Goal: Information Seeking & Learning: Understand process/instructions

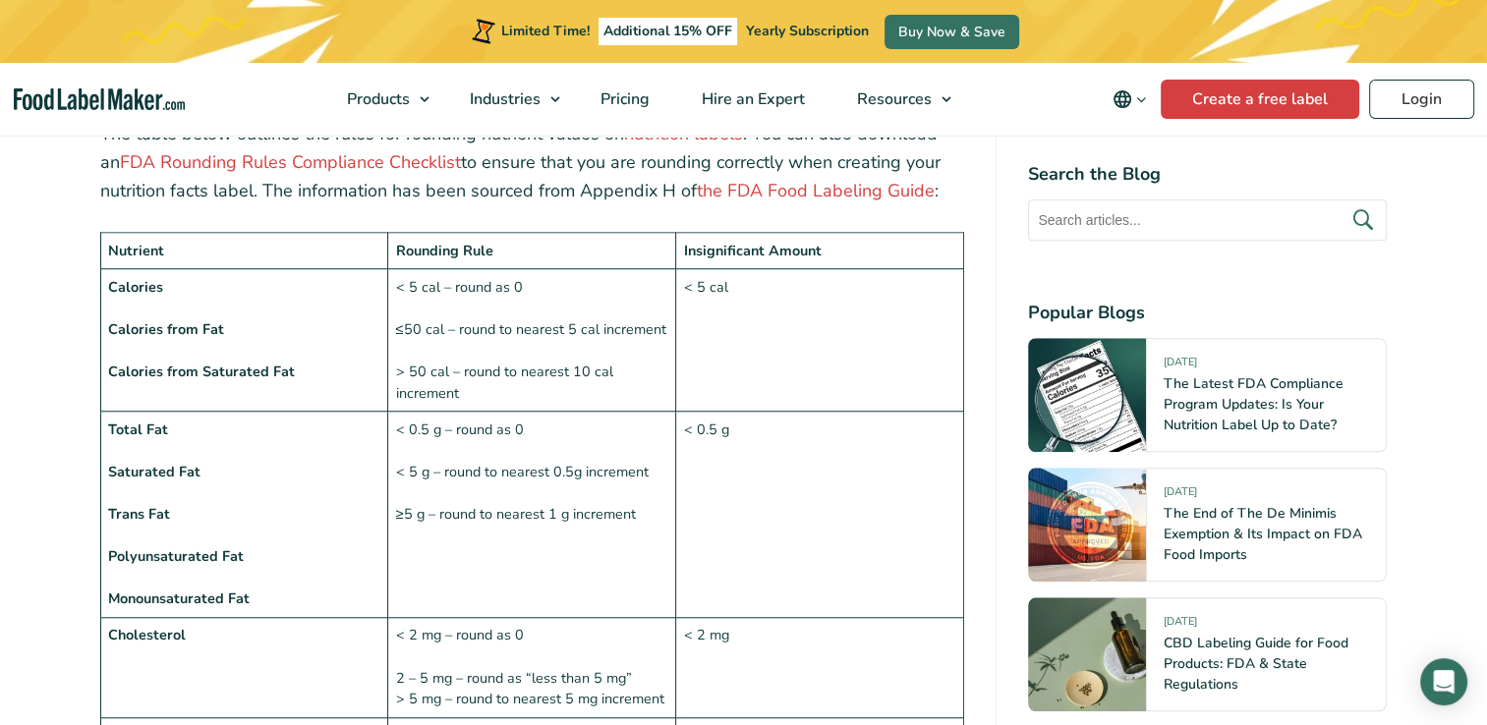
scroll to position [1572, 0]
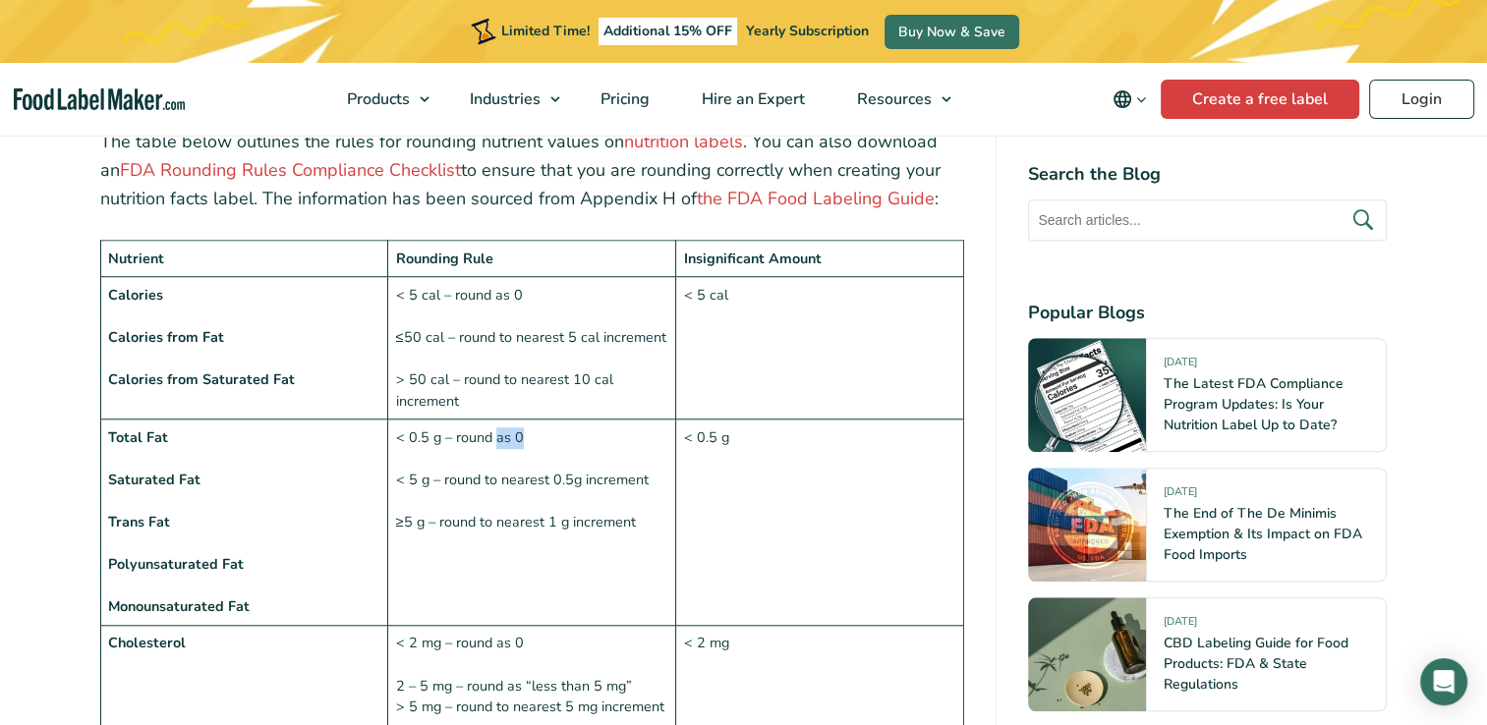
drag, startPoint x: 497, startPoint y: 388, endPoint x: 519, endPoint y: 388, distance: 21.6
click at [519, 420] on td "< 0.5 g – round as 0 < 5 g – round to nearest 0.5g increment ≥5 g – round to ne…" at bounding box center [532, 523] width 288 height 206
drag, startPoint x: 519, startPoint y: 388, endPoint x: 511, endPoint y: 440, distance: 52.7
click at [511, 440] on td "< 0.5 g – round as 0 < 5 g – round to nearest 0.5g increment ≥5 g – round to ne…" at bounding box center [532, 523] width 288 height 206
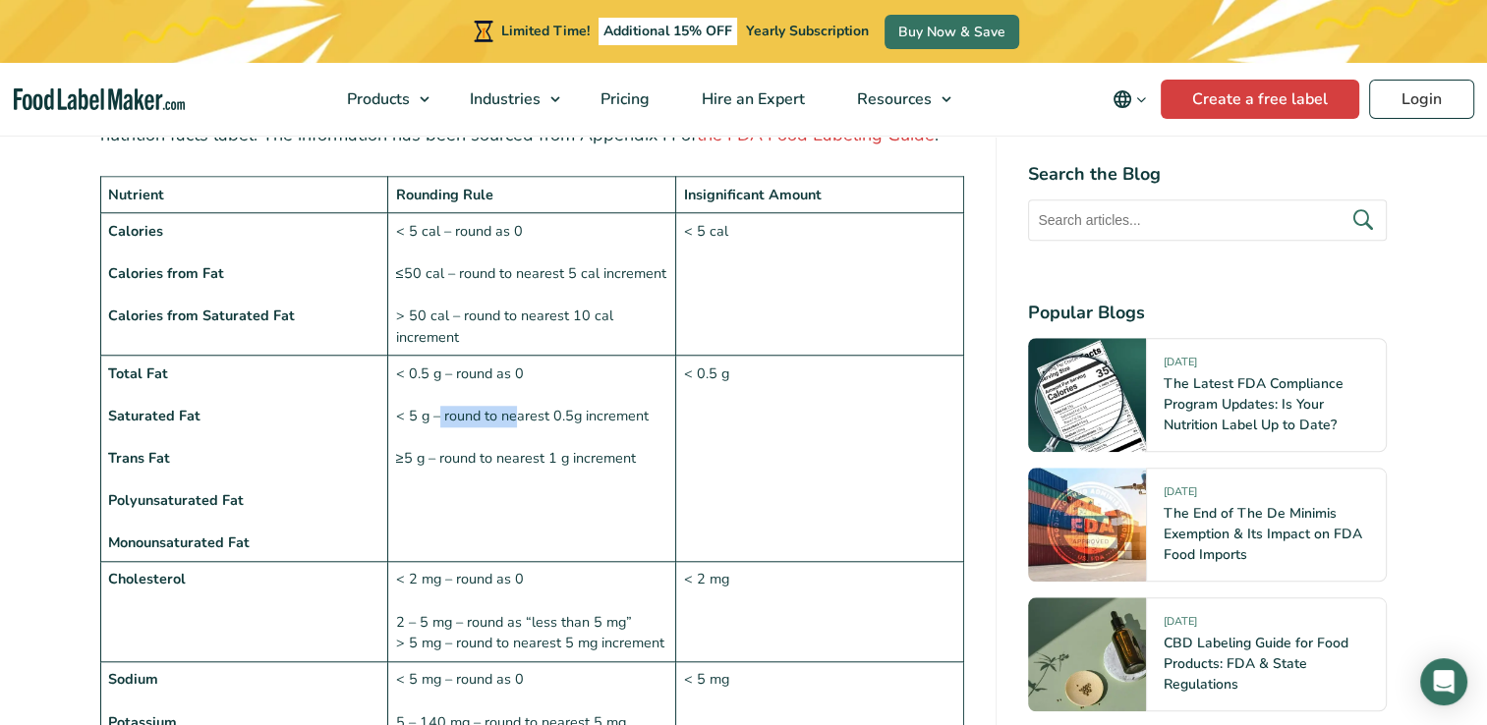
scroll to position [1670, 0]
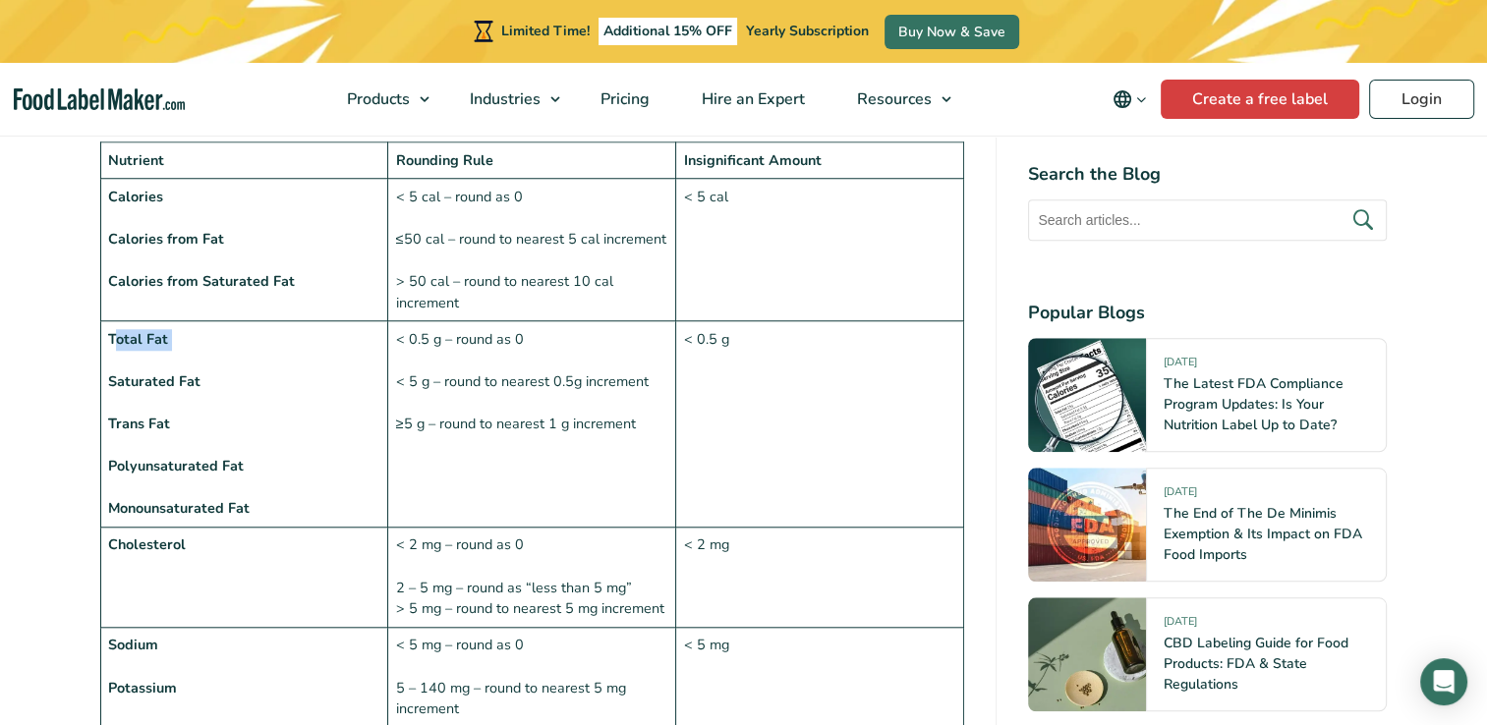
drag, startPoint x: 115, startPoint y: 296, endPoint x: 173, endPoint y: 306, distance: 58.8
click at [173, 321] on td "Total Fat Saturated Fat Trans Fat Polyunsaturated Fat Monounsaturated Fat" at bounding box center [244, 424] width 288 height 206
drag, startPoint x: 173, startPoint y: 306, endPoint x: 146, endPoint y: 340, distance: 43.4
click at [146, 371] on strong "Saturated Fat" at bounding box center [154, 381] width 92 height 20
drag, startPoint x: 146, startPoint y: 340, endPoint x: 152, endPoint y: 377, distance: 37.8
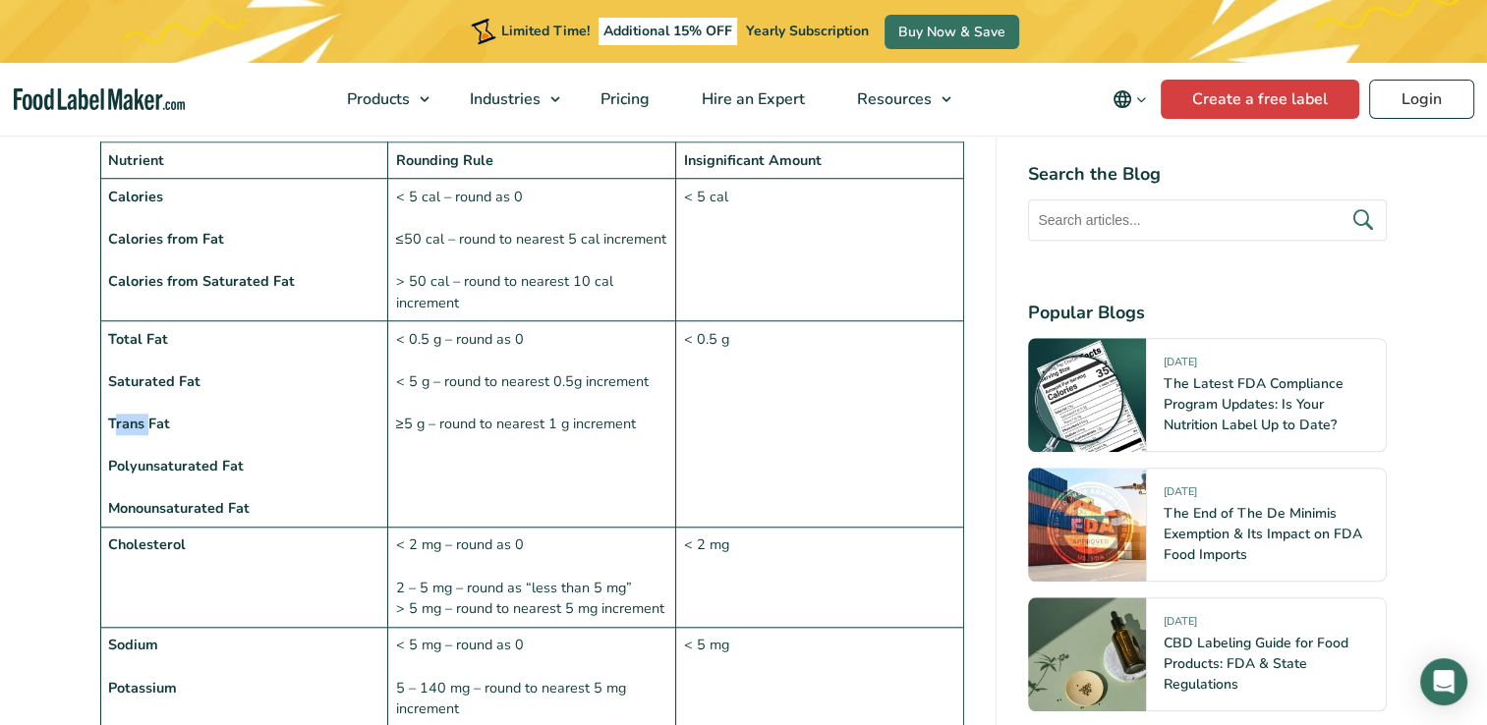
click at [152, 414] on strong "Trans Fat" at bounding box center [139, 424] width 62 height 20
drag, startPoint x: 528, startPoint y: 293, endPoint x: 448, endPoint y: 294, distance: 79.6
click at [448, 321] on td "< 0.5 g – round as 0 < 5 g – round to nearest 0.5g increment ≥5 g – round to ne…" at bounding box center [532, 424] width 288 height 206
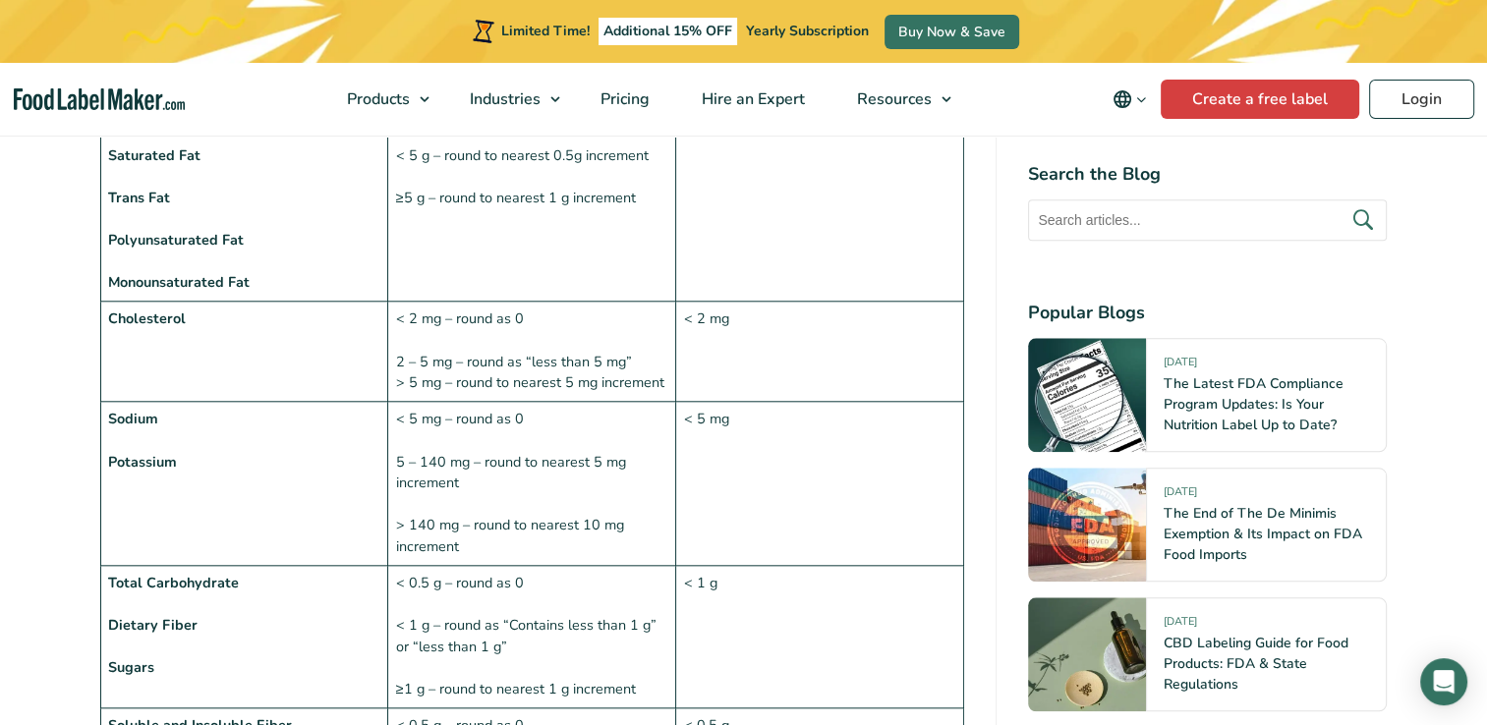
scroll to position [1769, 0]
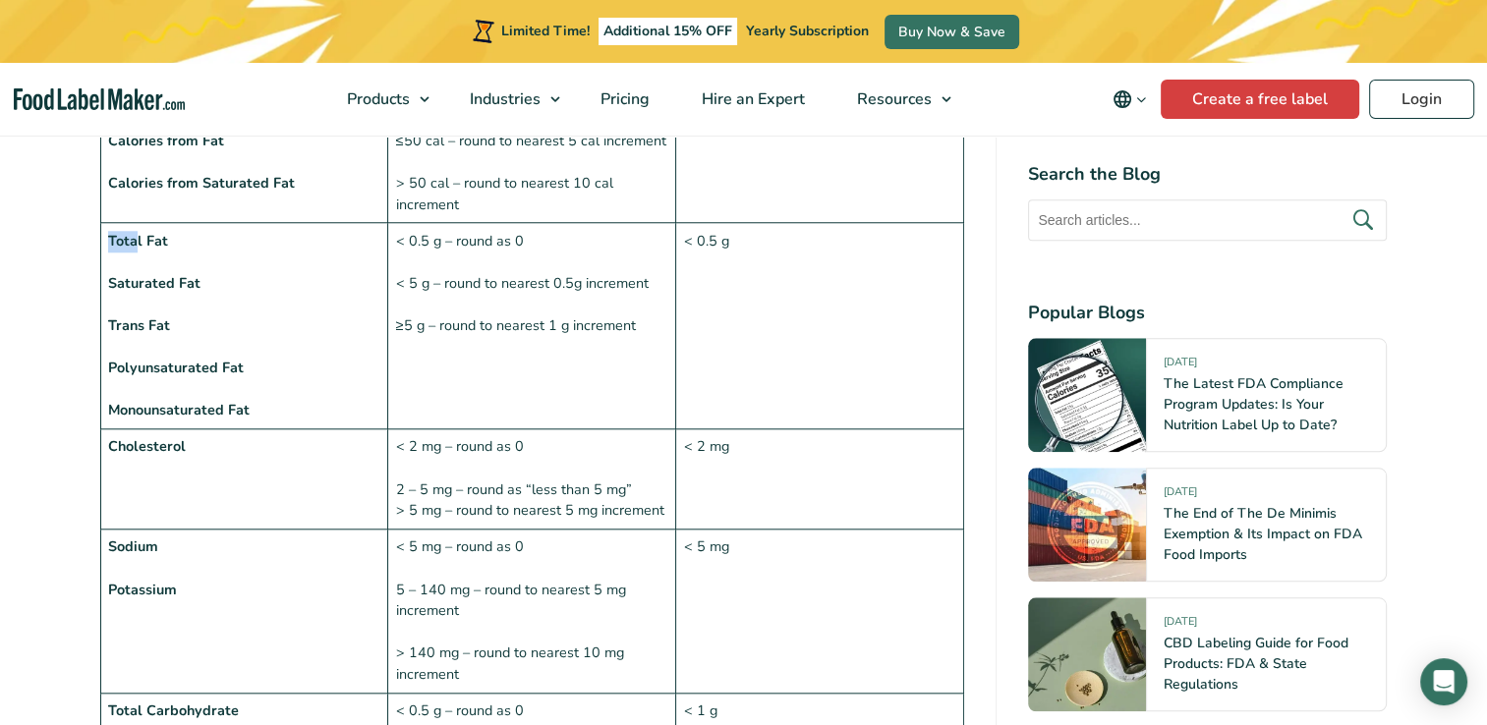
drag, startPoint x: 119, startPoint y: 191, endPoint x: 135, endPoint y: 197, distance: 16.8
click at [135, 231] on strong "Total Fat" at bounding box center [138, 241] width 60 height 20
drag, startPoint x: 135, startPoint y: 197, endPoint x: 157, endPoint y: 236, distance: 45.3
click at [157, 273] on strong "Saturated Fat" at bounding box center [154, 283] width 92 height 20
drag, startPoint x: 157, startPoint y: 236, endPoint x: 164, endPoint y: 275, distance: 39.9
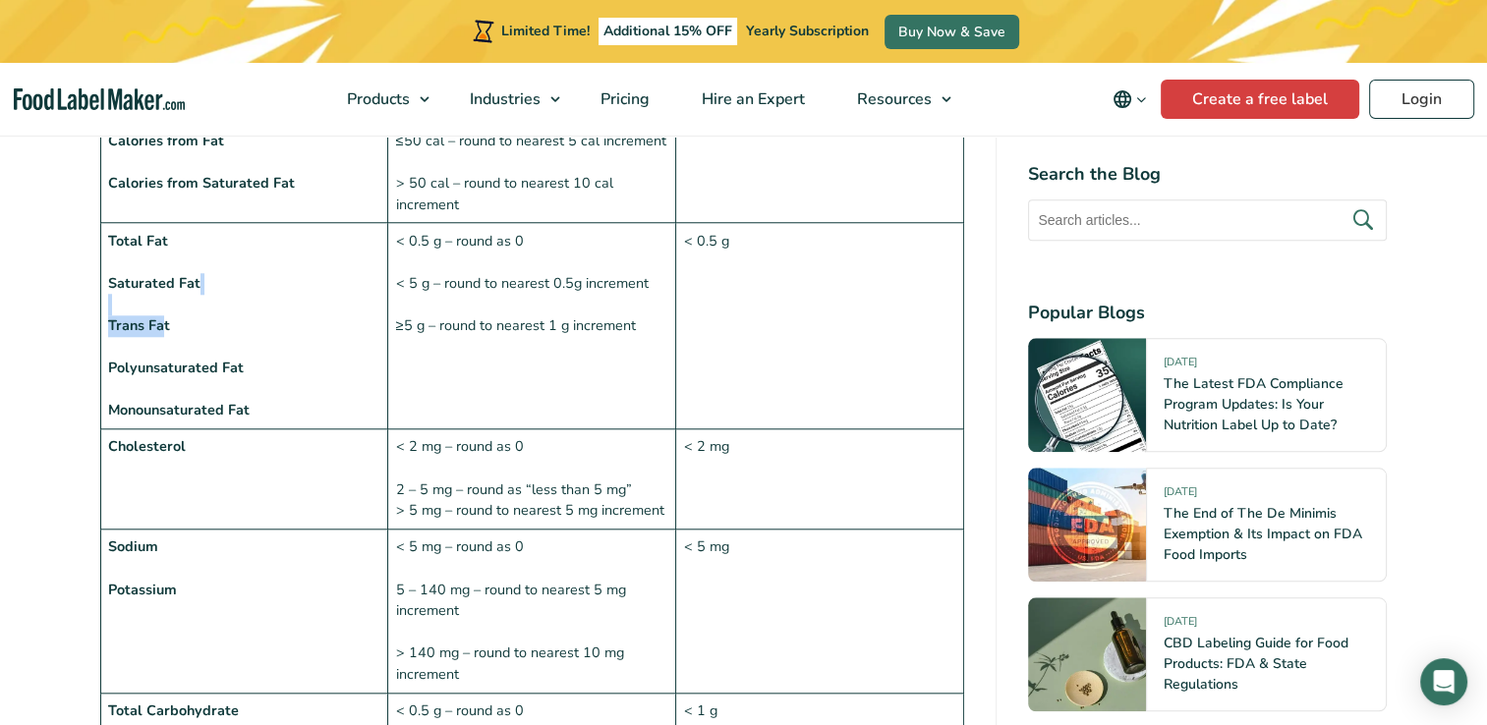
click at [164, 275] on td "Total Fat Saturated Fat Trans Fat Polyunsaturated Fat Monounsaturated Fat" at bounding box center [244, 326] width 288 height 206
drag, startPoint x: 164, startPoint y: 275, endPoint x: 126, endPoint y: 203, distance: 81.3
click at [126, 223] on td "Total Fat Saturated Fat Trans Fat Polyunsaturated Fat Monounsaturated Fat" at bounding box center [244, 326] width 288 height 206
drag, startPoint x: 126, startPoint y: 203, endPoint x: 138, endPoint y: 293, distance: 90.2
click at [138, 293] on td "Total Fat Saturated Fat Trans Fat Polyunsaturated Fat Monounsaturated Fat" at bounding box center [244, 326] width 288 height 206
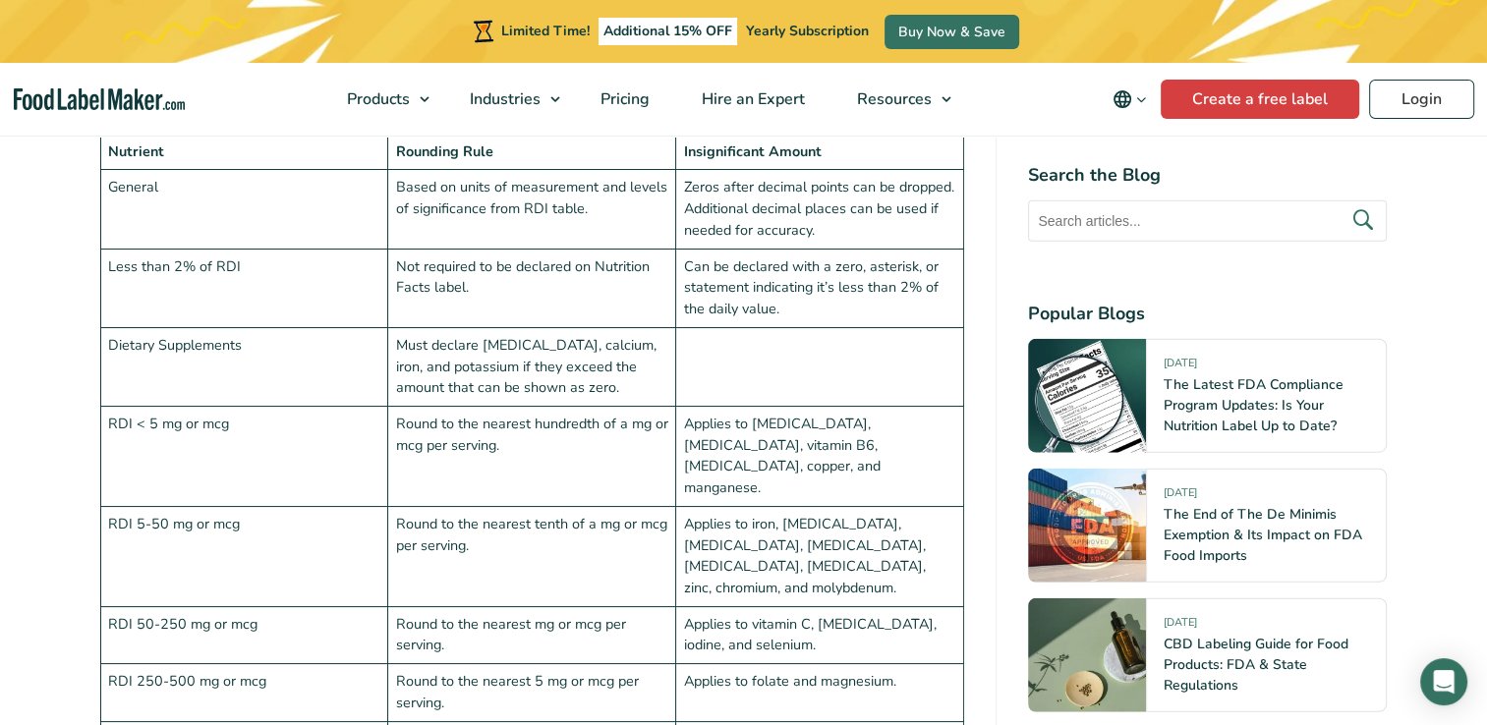
scroll to position [4815, 0]
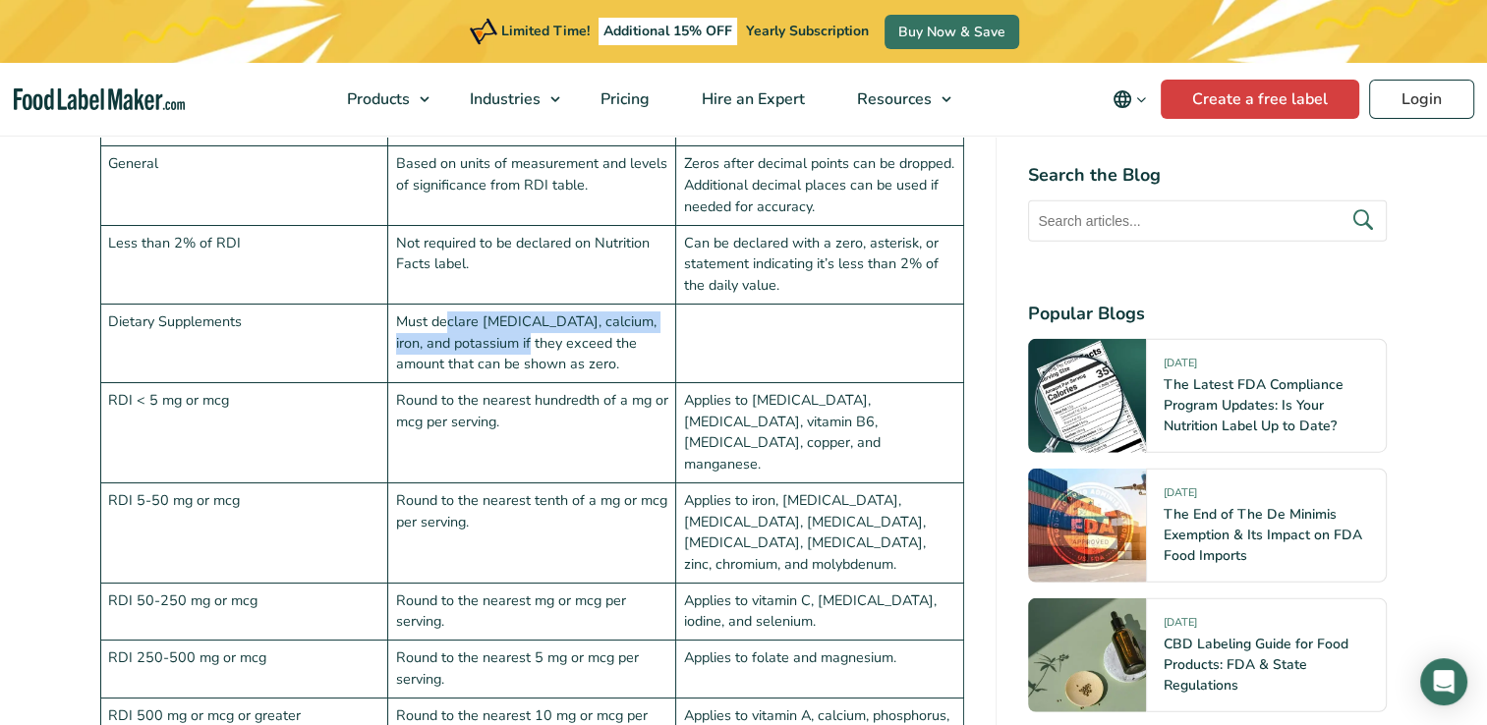
drag, startPoint x: 445, startPoint y: 269, endPoint x: 506, endPoint y: 292, distance: 65.0
click at [506, 304] on td "Must declare [MEDICAL_DATA], calcium, iron, and potassium if they exceed the am…" at bounding box center [532, 343] width 288 height 79
drag, startPoint x: 506, startPoint y: 292, endPoint x: 516, endPoint y: 310, distance: 21.1
click at [516, 310] on td "Must declare [MEDICAL_DATA], calcium, iron, and potassium if they exceed the am…" at bounding box center [532, 343] width 288 height 79
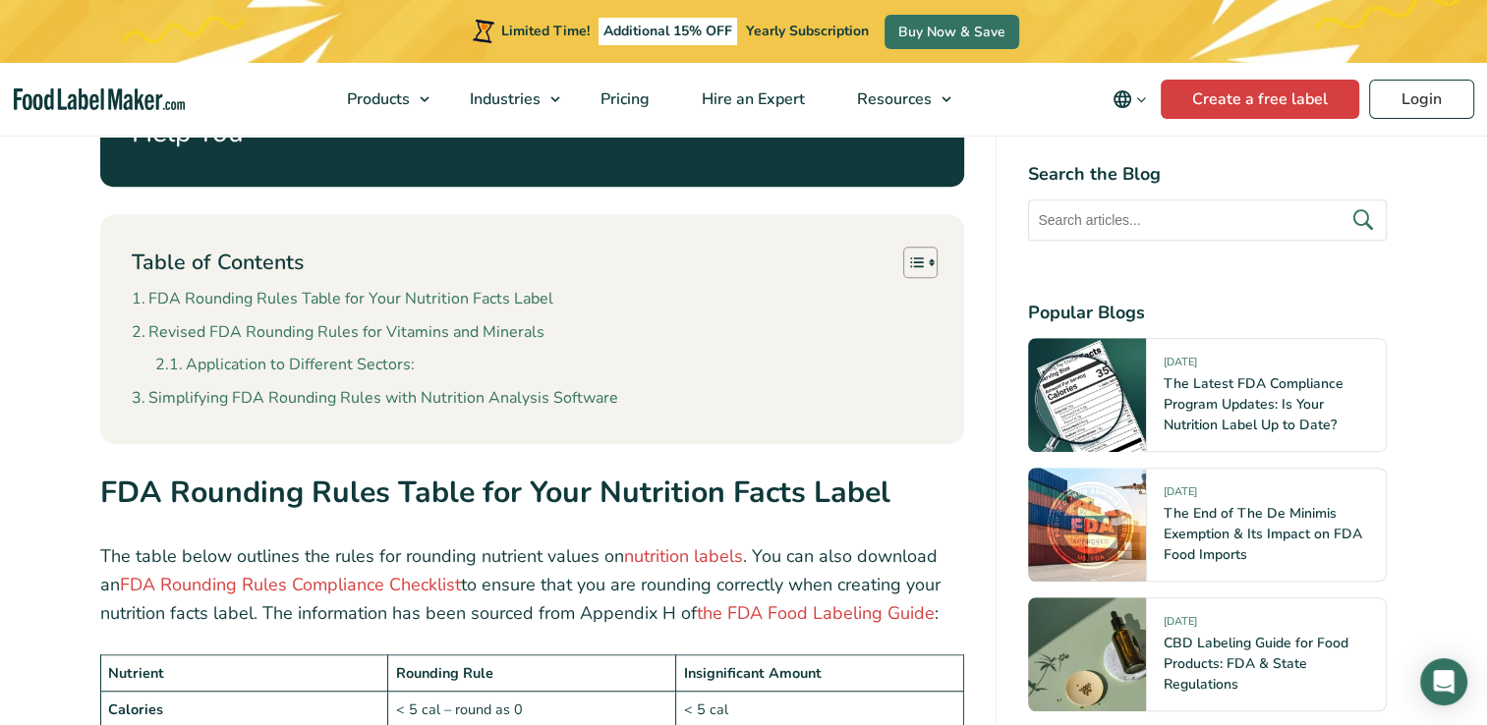
scroll to position [1277, 0]
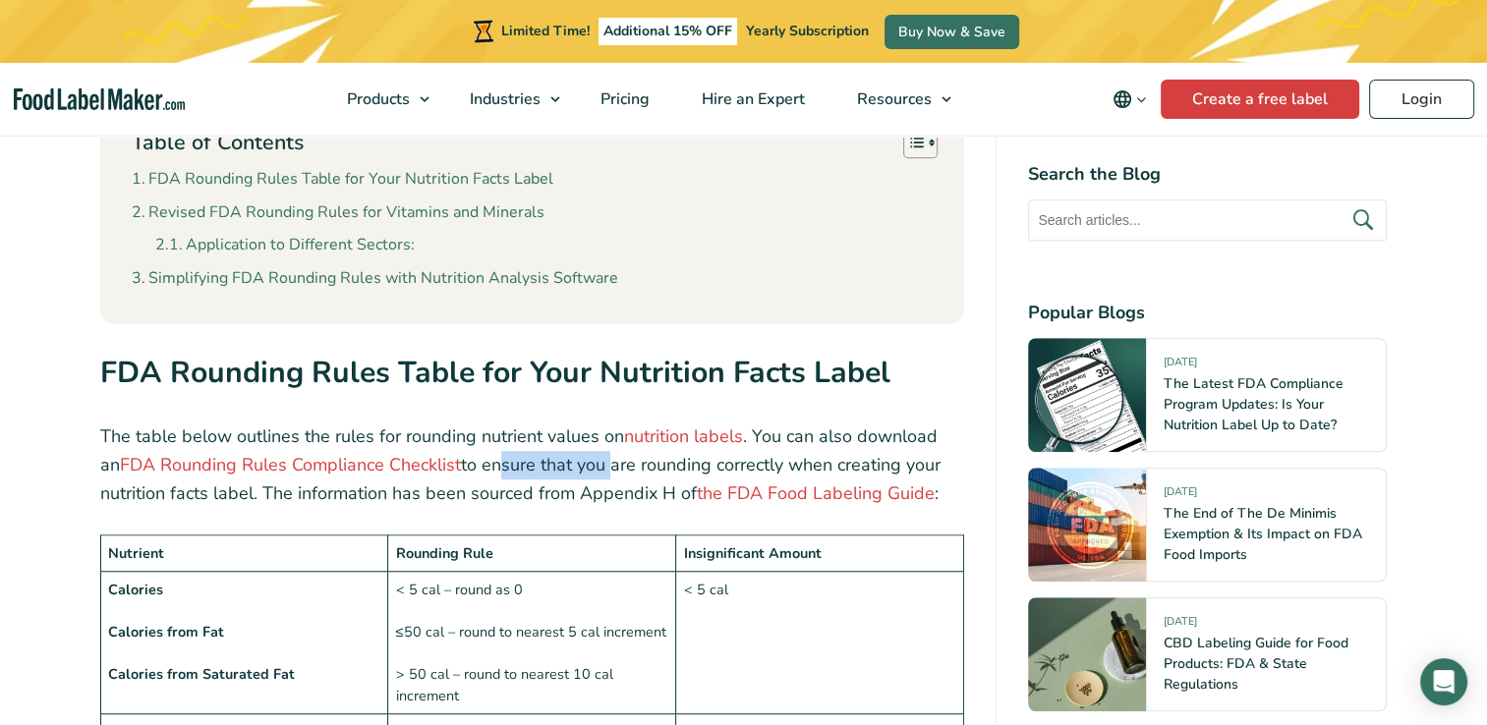
drag, startPoint x: 477, startPoint y: 416, endPoint x: 594, endPoint y: 416, distance: 117.9
click at [593, 423] on p "The table below outlines the rules for rounding nutrient values on nutrition la…" at bounding box center [532, 465] width 865 height 85
drag, startPoint x: 594, startPoint y: 416, endPoint x: 591, endPoint y: 438, distance: 22.9
click at [591, 438] on p "The table below outlines the rules for rounding nutrient values on nutrition la…" at bounding box center [532, 465] width 865 height 85
drag, startPoint x: 551, startPoint y: 411, endPoint x: 578, endPoint y: 434, distance: 35.5
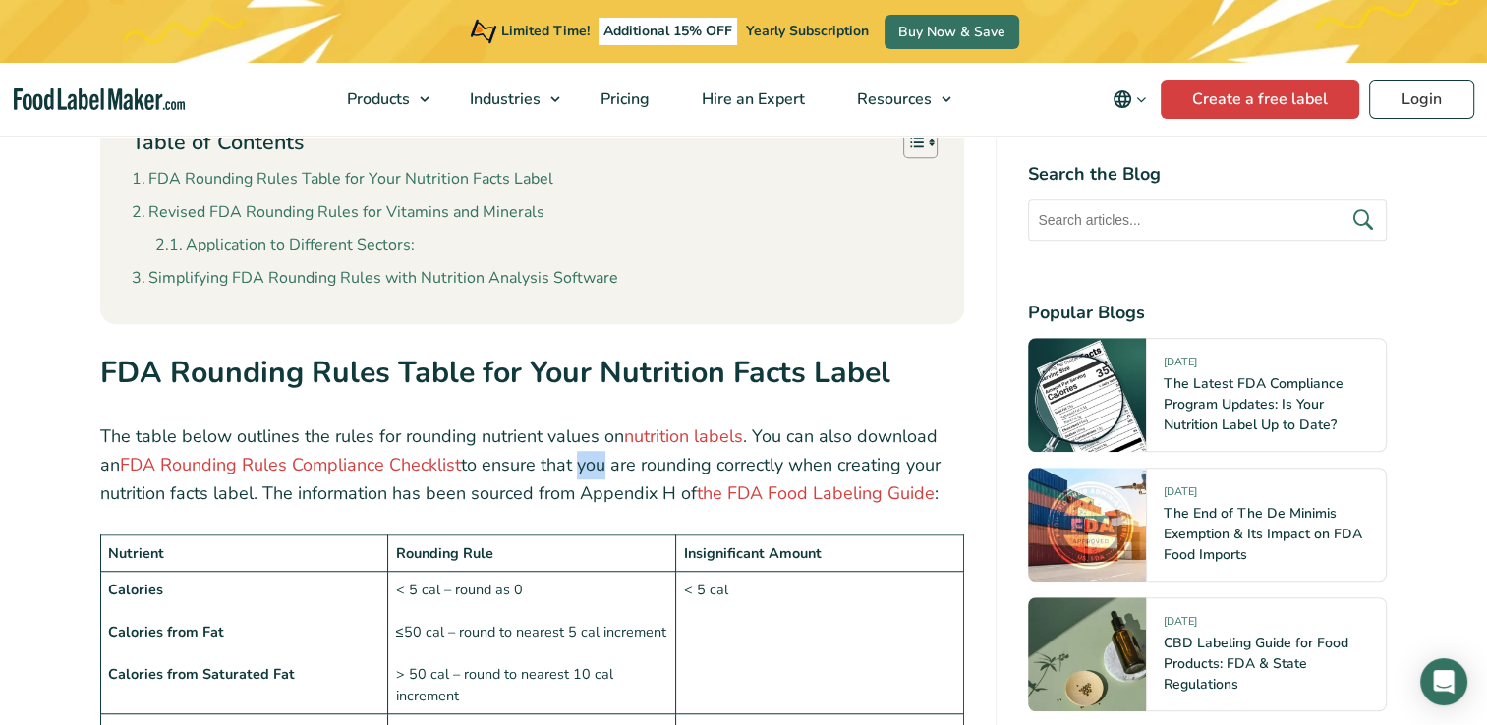
click at [578, 434] on p "The table below outlines the rules for rounding nutrient values on nutrition la…" at bounding box center [532, 465] width 865 height 85
drag, startPoint x: 578, startPoint y: 434, endPoint x: 582, endPoint y: 448, distance: 14.3
click at [582, 448] on p "The table below outlines the rules for rounding nutrient values on nutrition la…" at bounding box center [532, 465] width 865 height 85
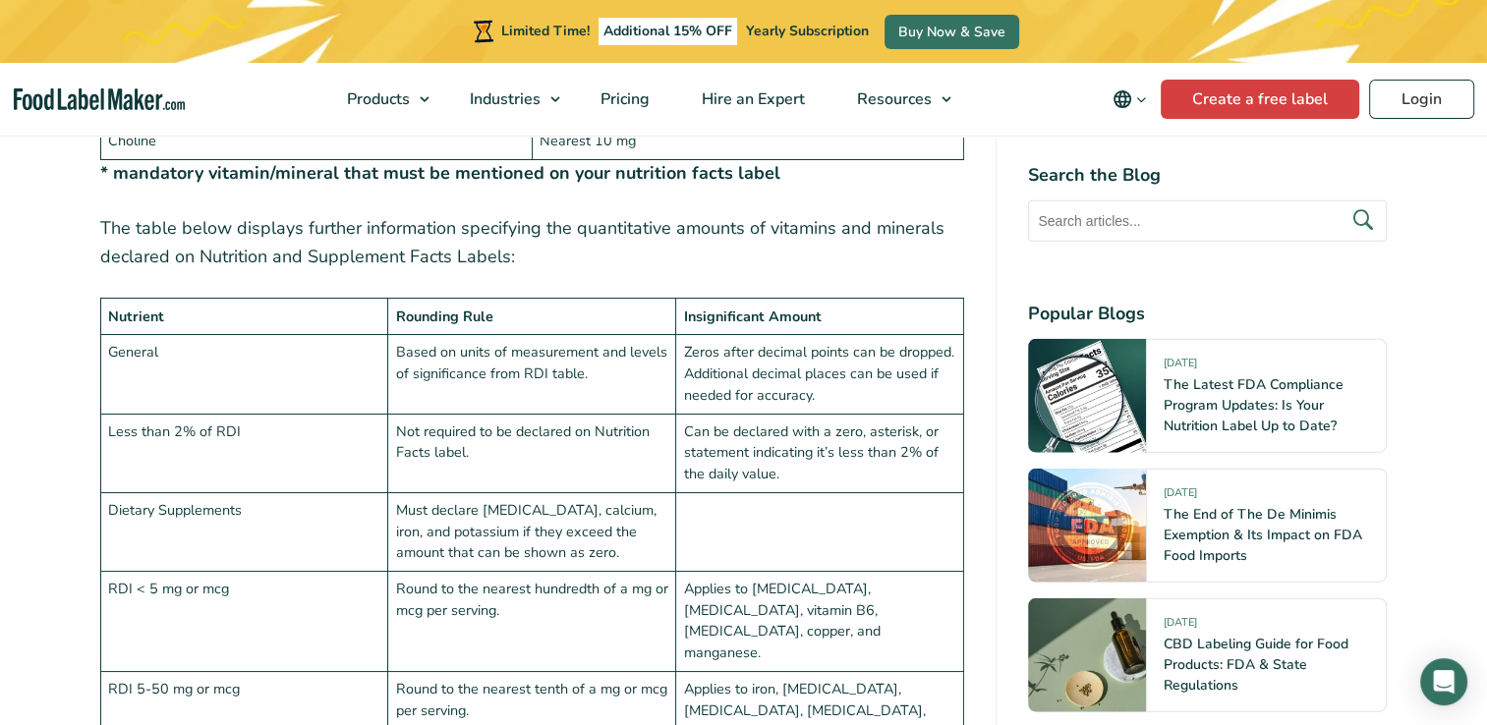
scroll to position [4520, 0]
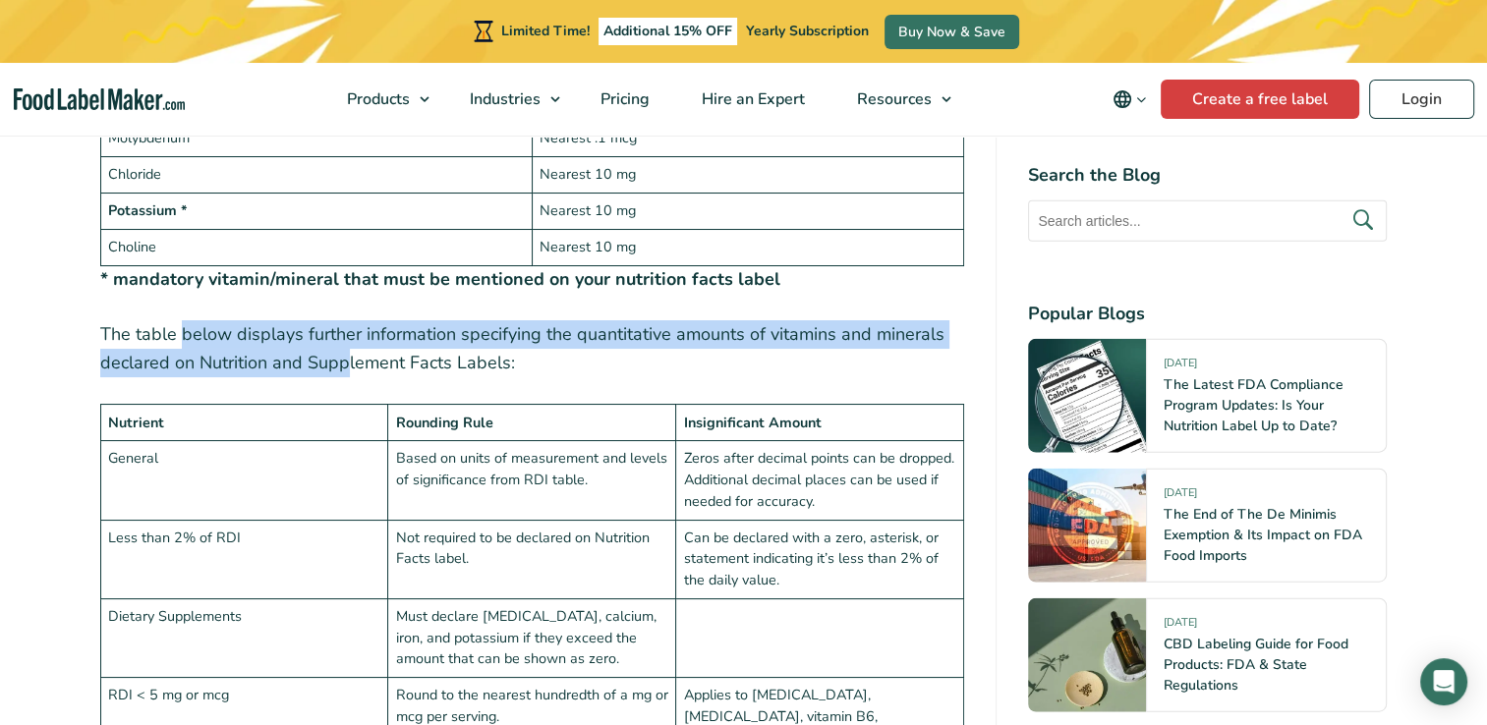
drag, startPoint x: 180, startPoint y: 284, endPoint x: 359, endPoint y: 312, distance: 181.1
click at [355, 320] on p "The table below displays further information specifying the quantitative amount…" at bounding box center [532, 348] width 865 height 57
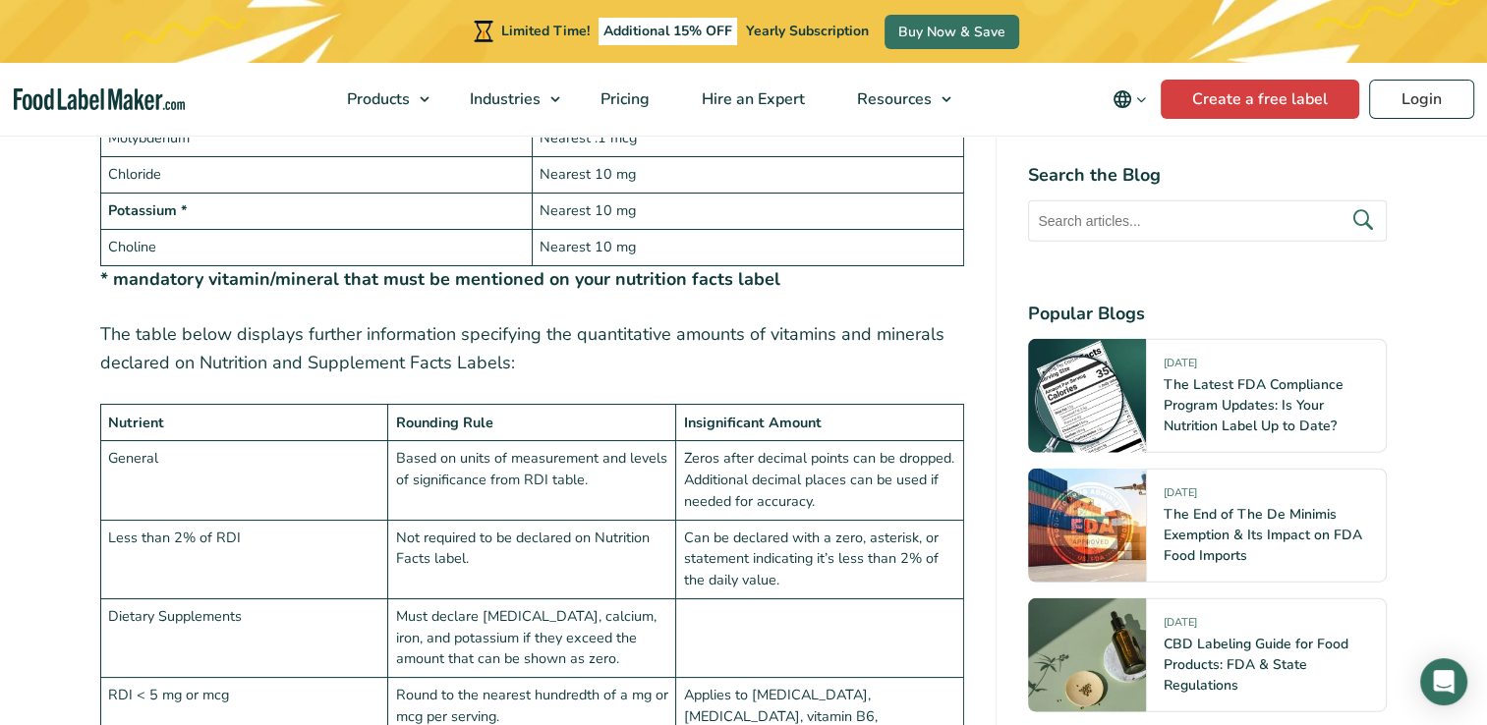
drag, startPoint x: 359, startPoint y: 312, endPoint x: 393, endPoint y: 313, distance: 34.4
click at [393, 320] on p "The table below displays further information specifying the quantitative amount…" at bounding box center [532, 348] width 865 height 57
drag, startPoint x: 189, startPoint y: 418, endPoint x: 278, endPoint y: 440, distance: 92.2
click at [278, 441] on td "General" at bounding box center [244, 480] width 288 height 79
drag, startPoint x: 278, startPoint y: 440, endPoint x: 256, endPoint y: 502, distance: 65.6
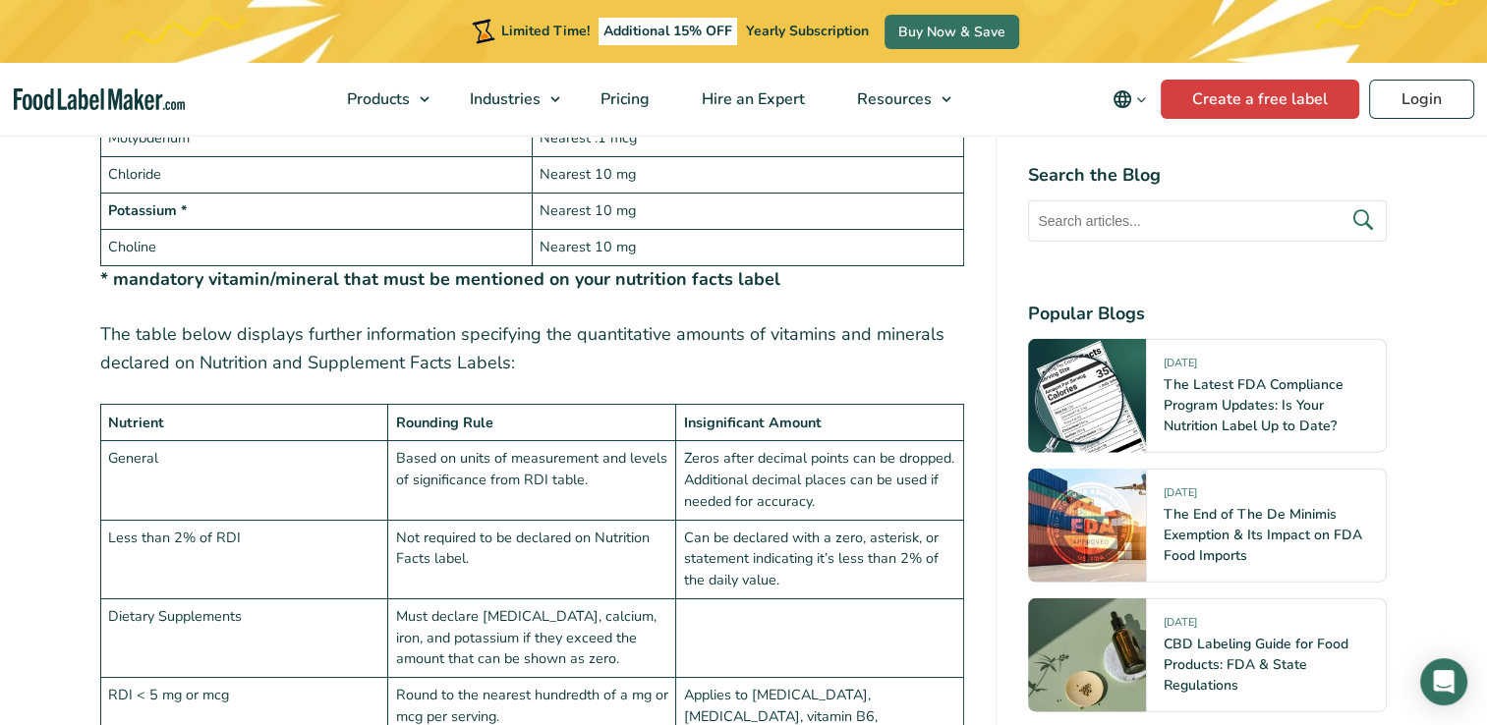
click at [310, 520] on td "Less than 2% of RDI" at bounding box center [244, 559] width 288 height 79
drag, startPoint x: 210, startPoint y: 502, endPoint x: 368, endPoint y: 518, distance: 159.0
click at [368, 520] on td "Less than 2% of RDI" at bounding box center [244, 559] width 288 height 79
drag, startPoint x: 368, startPoint y: 518, endPoint x: 415, endPoint y: 568, distance: 68.1
click at [410, 598] on td "Must declare [MEDICAL_DATA], calcium, iron, and potassium if they exceed the am…" at bounding box center [532, 637] width 288 height 79
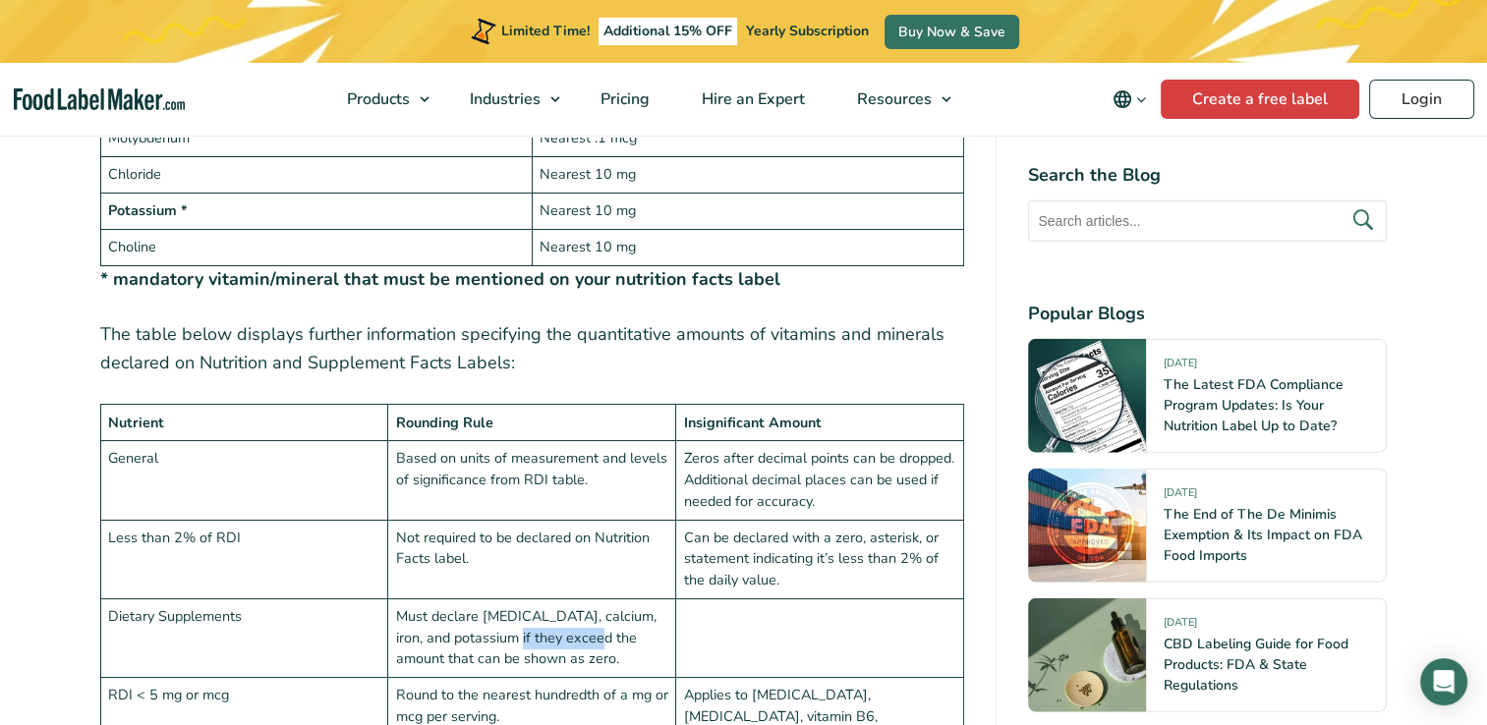
drag, startPoint x: 486, startPoint y: 584, endPoint x: 608, endPoint y: 611, distance: 124.9
click at [578, 598] on td "Must declare [MEDICAL_DATA], calcium, iron, and potassium if they exceed the am…" at bounding box center [532, 637] width 288 height 79
click at [608, 611] on td "Must declare [MEDICAL_DATA], calcium, iron, and potassium if they exceed the am…" at bounding box center [532, 637] width 288 height 79
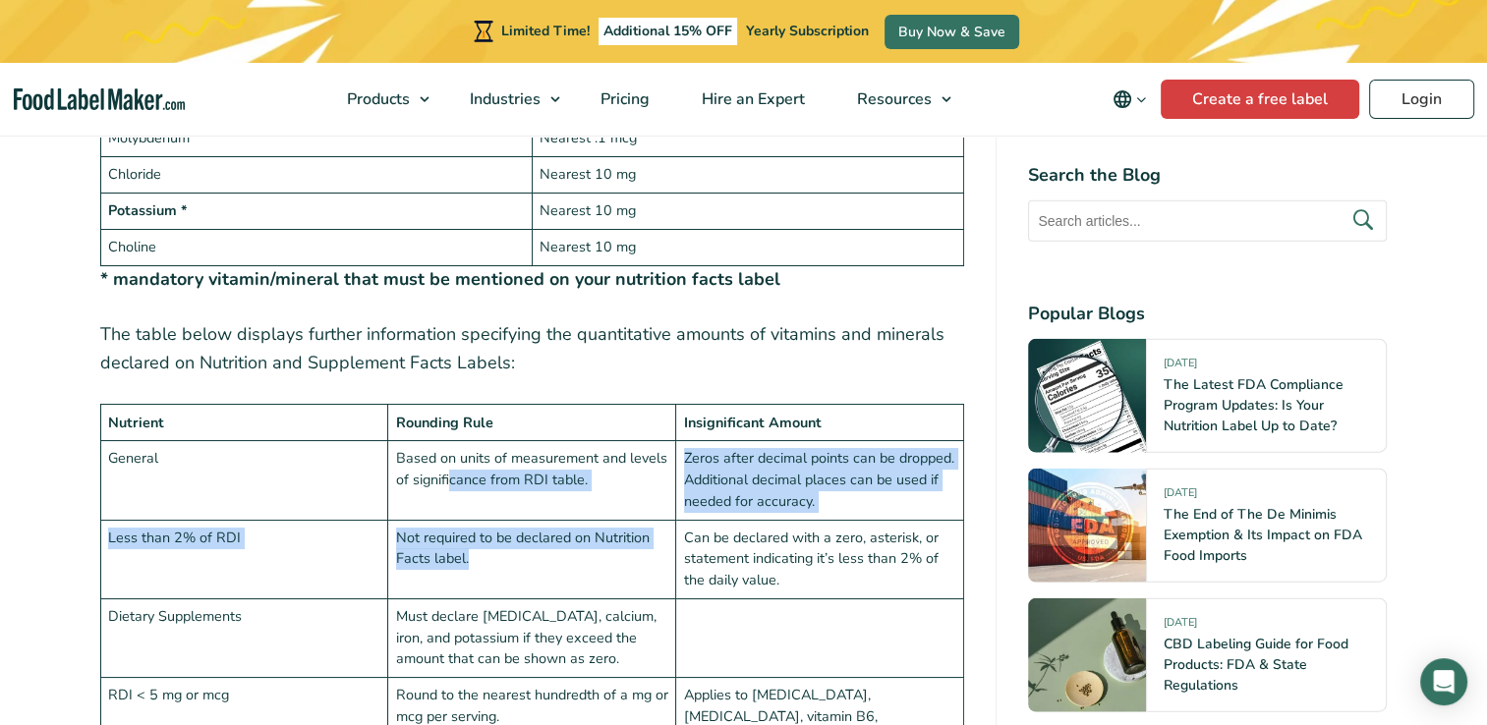
drag, startPoint x: 452, startPoint y: 466, endPoint x: 532, endPoint y: 539, distance: 108.5
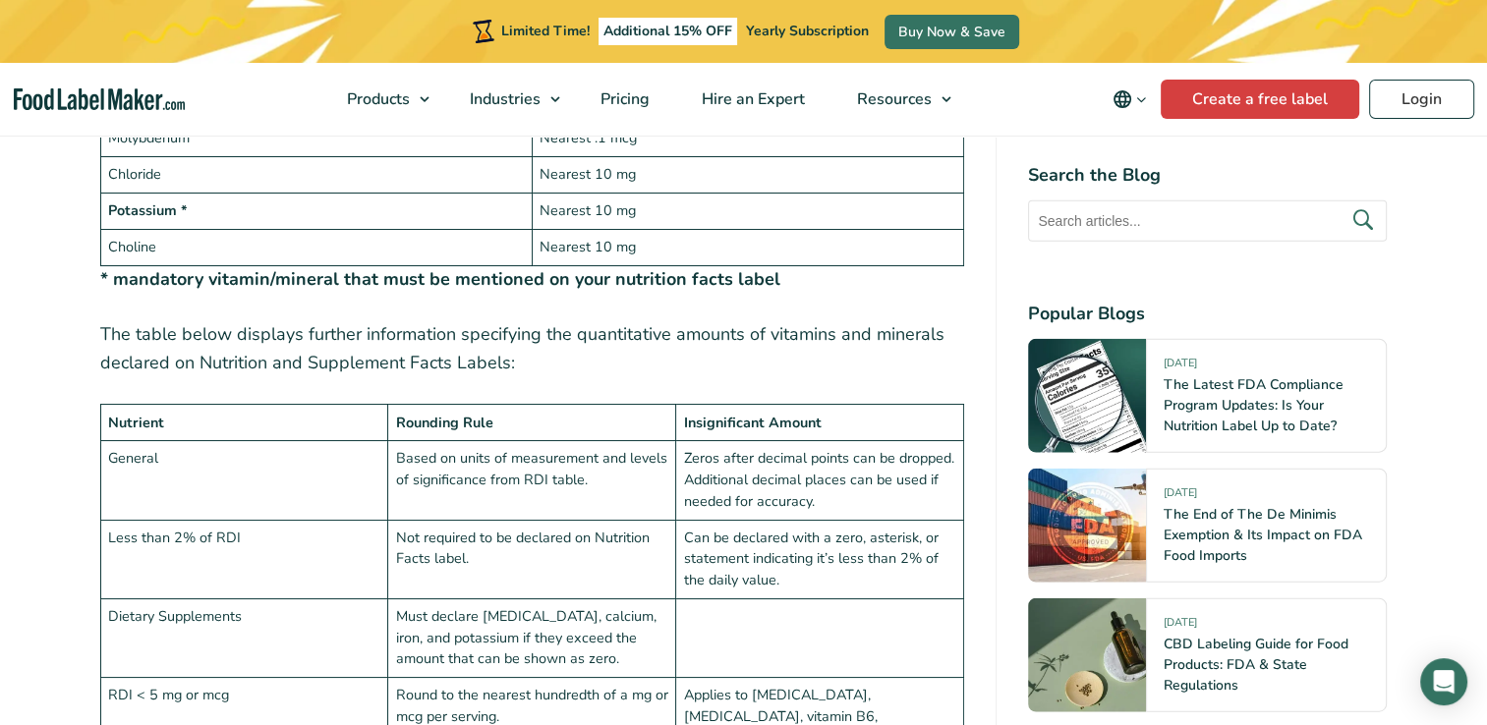
drag, startPoint x: 532, startPoint y: 539, endPoint x: 557, endPoint y: 584, distance: 51.1
click at [546, 598] on td "Must declare [MEDICAL_DATA], calcium, iron, and potassium if they exceed the am…" at bounding box center [532, 637] width 288 height 79
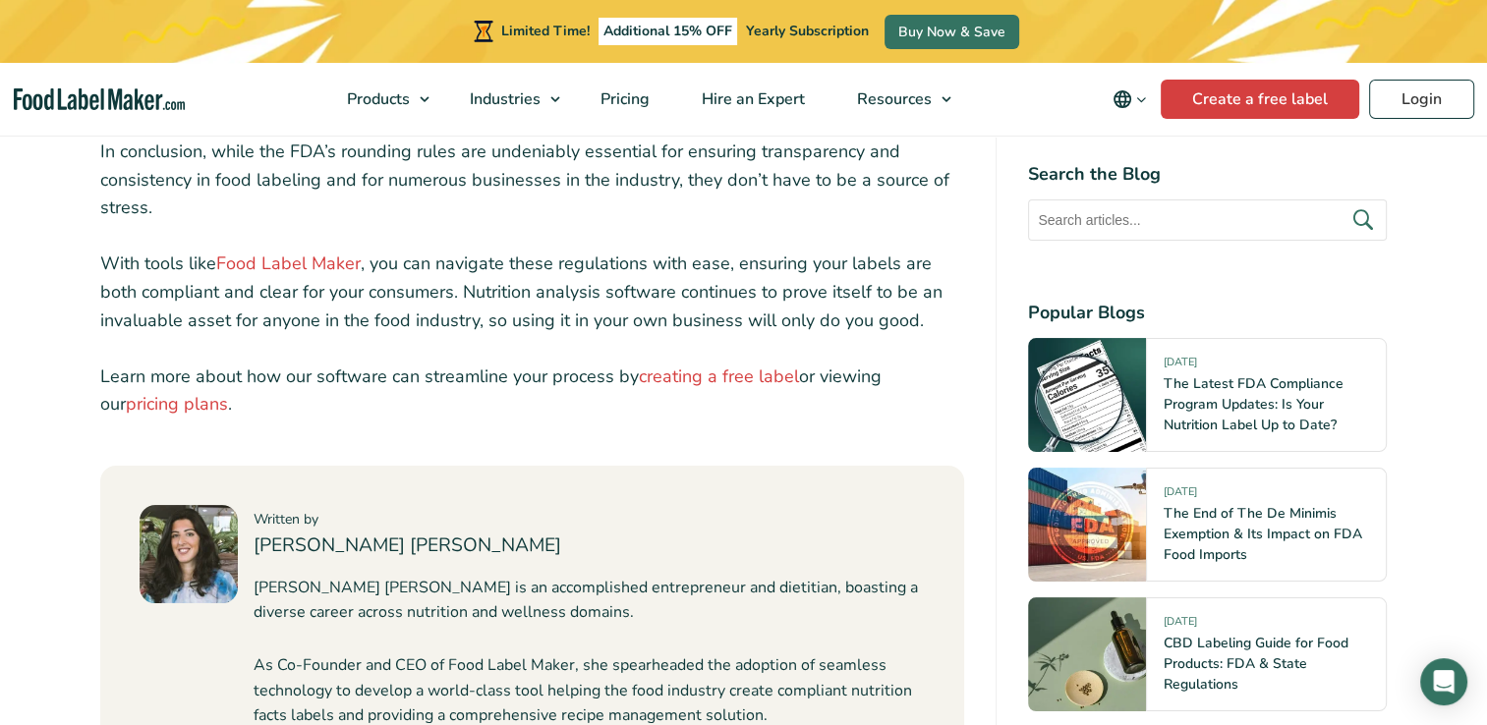
scroll to position [7664, 0]
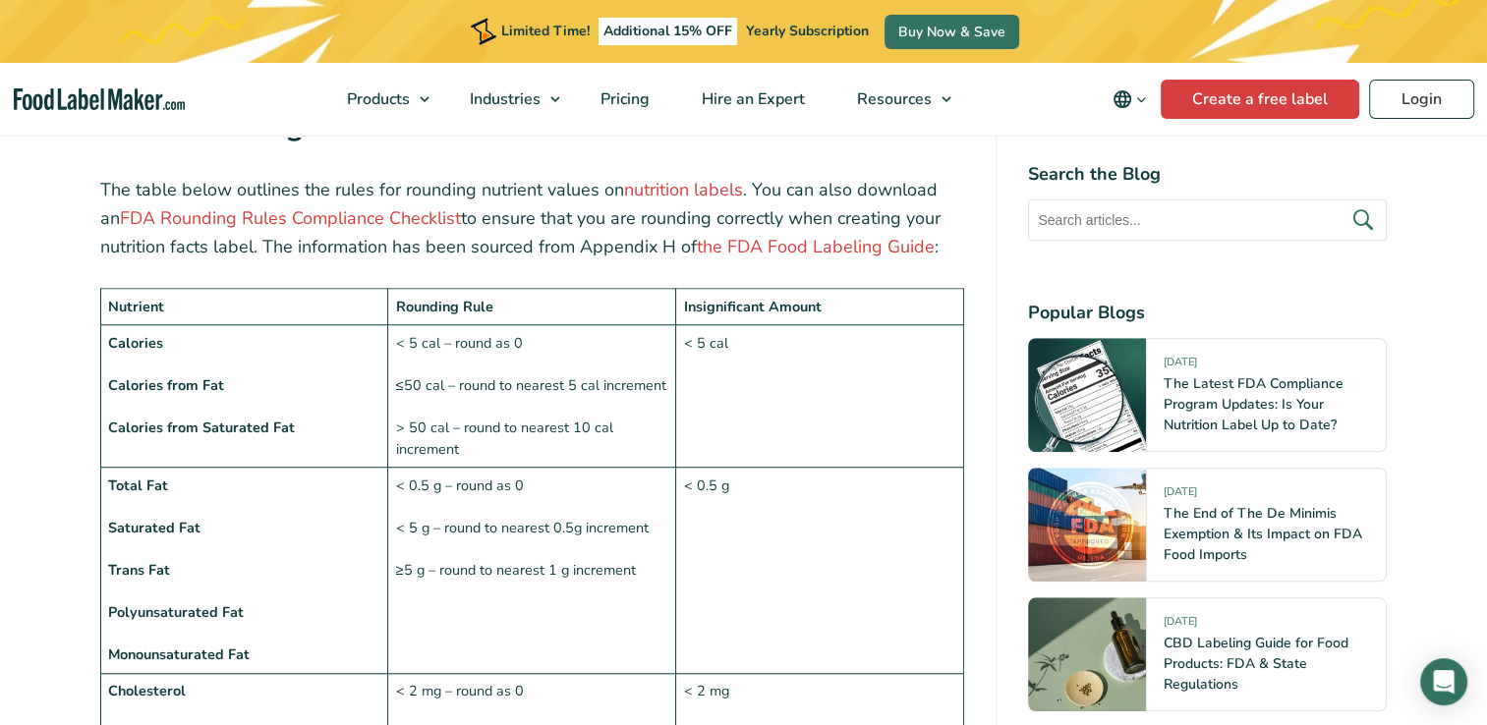
scroll to position [1572, 0]
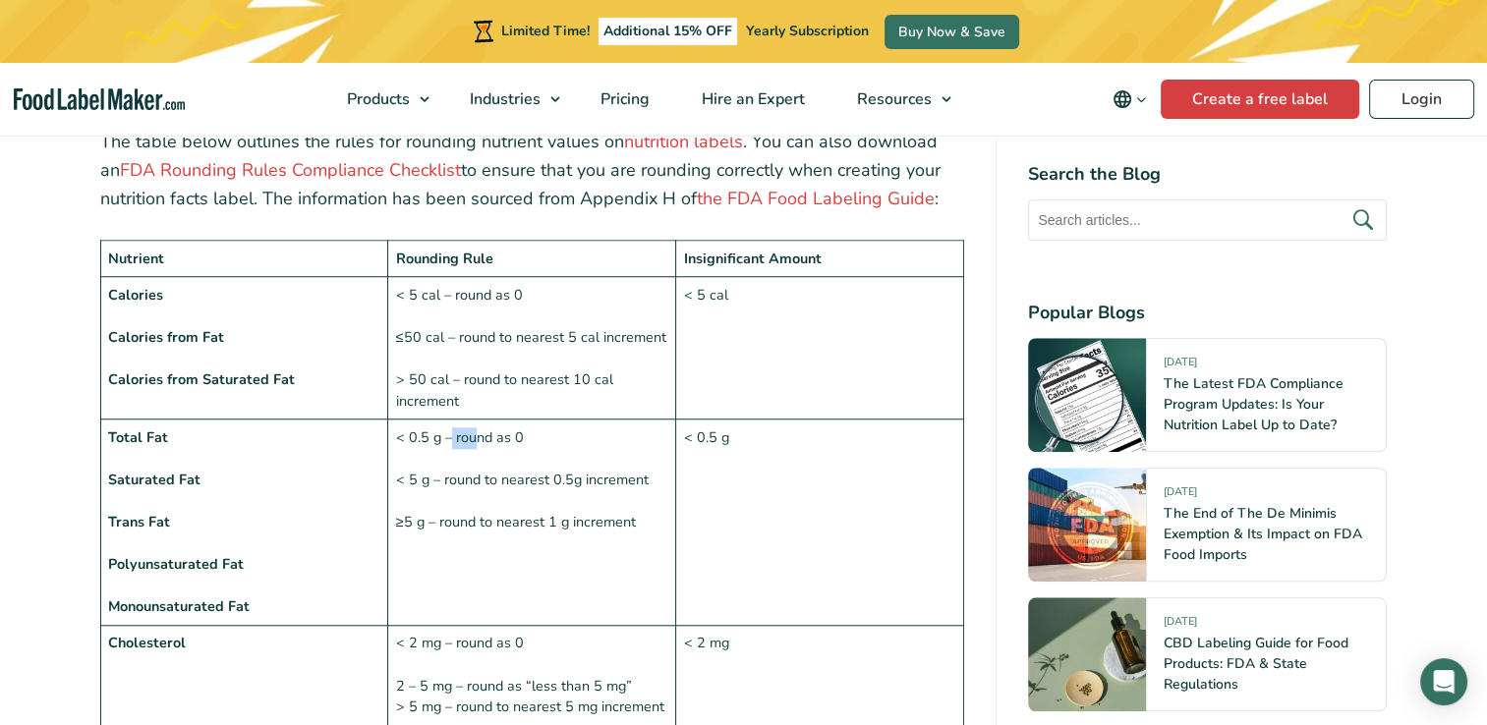
drag, startPoint x: 448, startPoint y: 391, endPoint x: 482, endPoint y: 394, distance: 34.5
click at [480, 420] on td "< 0.5 g – round as 0 < 5 g – round to nearest 0.5g increment ≥5 g – round to ne…" at bounding box center [532, 523] width 288 height 206
drag, startPoint x: 482, startPoint y: 394, endPoint x: 473, endPoint y: 439, distance: 46.3
click at [473, 439] on td "< 0.5 g – round as 0 < 5 g – round to nearest 0.5g increment ≥5 g – round to ne…" at bounding box center [532, 523] width 288 height 206
drag, startPoint x: 423, startPoint y: 440, endPoint x: 462, endPoint y: 441, distance: 38.3
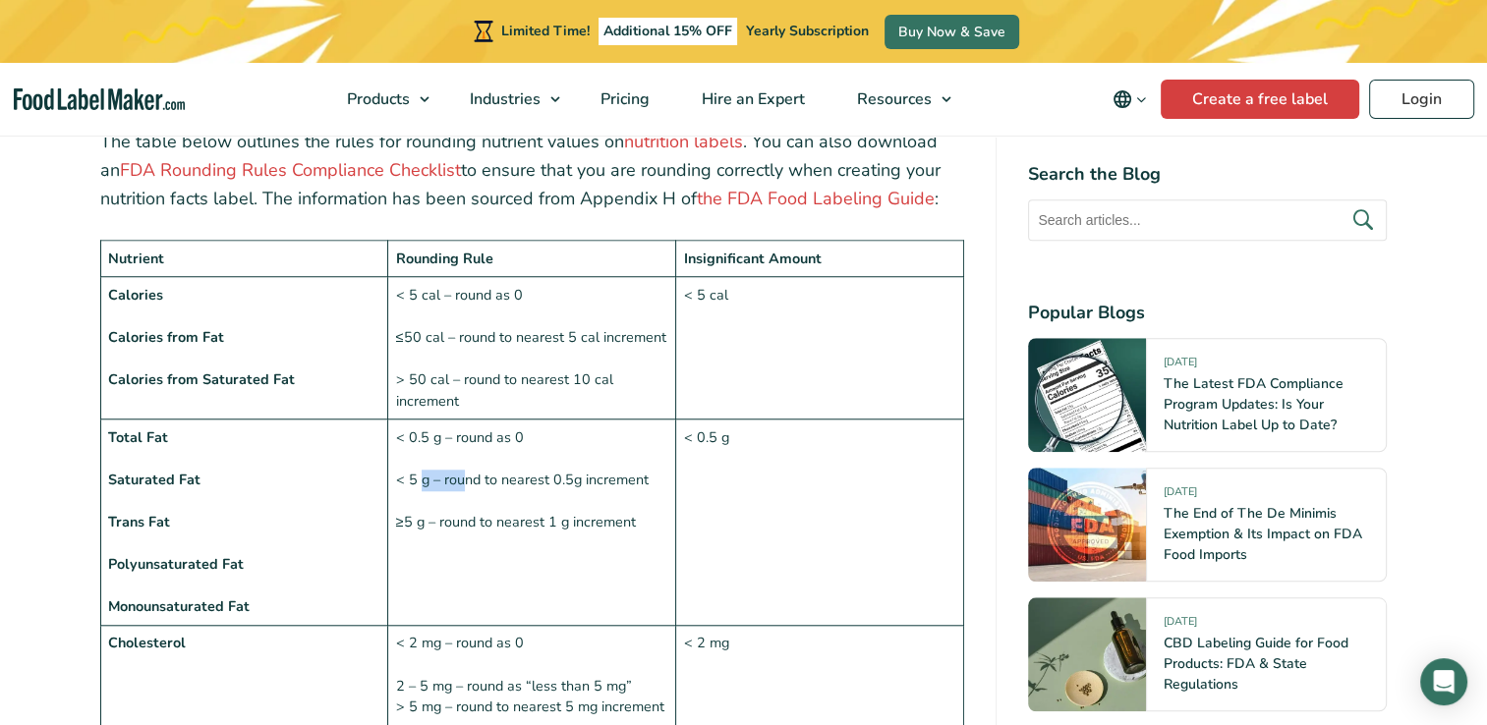
click at [462, 441] on td "< 0.5 g – round as 0 < 5 g – round to nearest 0.5g increment ≥5 g – round to ne…" at bounding box center [532, 523] width 288 height 206
drag, startPoint x: 462, startPoint y: 441, endPoint x: 491, endPoint y: 438, distance: 29.6
click at [493, 439] on td "< 0.5 g – round as 0 < 5 g – round to nearest 0.5g increment ≥5 g – round to ne…" at bounding box center [532, 523] width 288 height 206
drag, startPoint x: 420, startPoint y: 437, endPoint x: 480, endPoint y: 433, distance: 61.0
click at [480, 433] on td "< 0.5 g – round as 0 < 5 g – round to nearest 0.5g increment ≥5 g – round to ne…" at bounding box center [532, 523] width 288 height 206
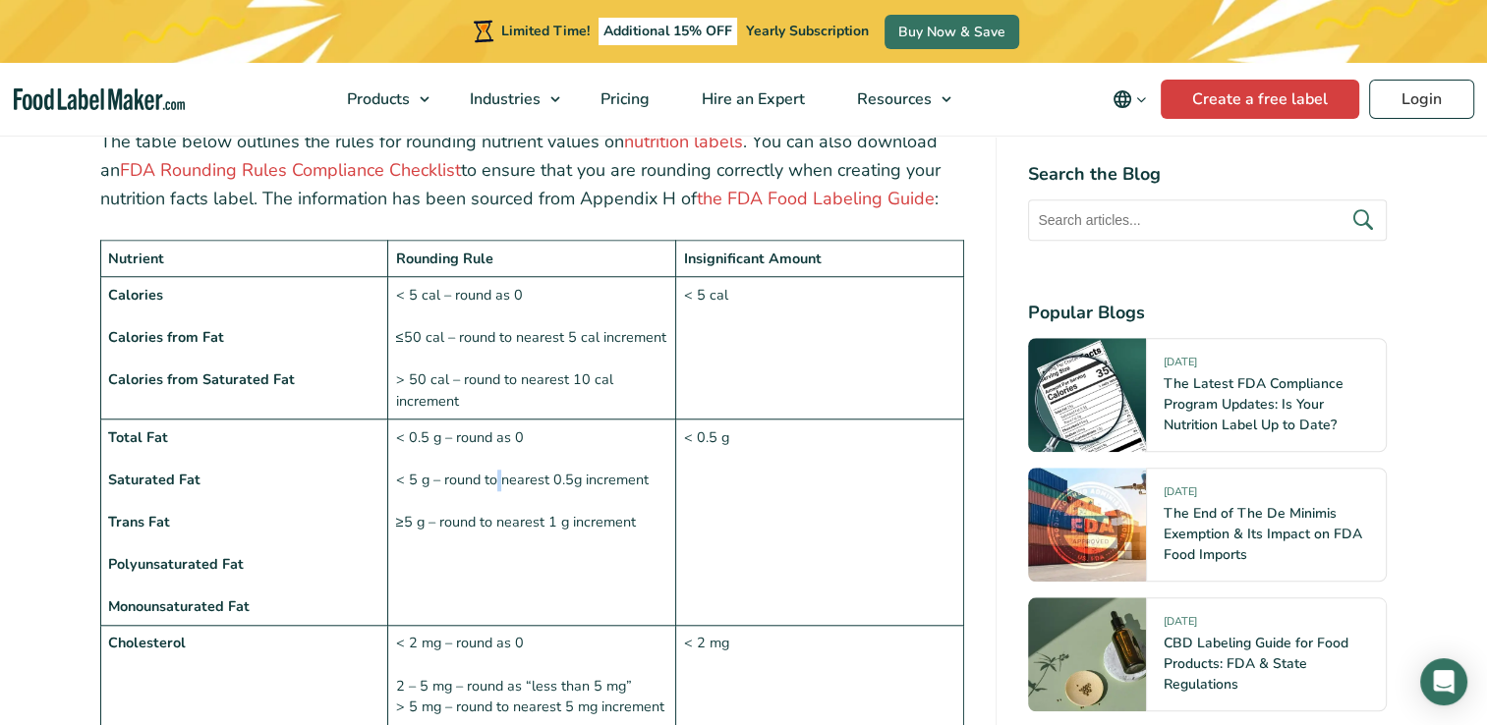
drag, startPoint x: 480, startPoint y: 433, endPoint x: 519, endPoint y: 436, distance: 38.4
click at [499, 434] on td "< 0.5 g – round as 0 < 5 g – round to nearest 0.5g increment ≥5 g – round to ne…" at bounding box center [532, 523] width 288 height 206
drag, startPoint x: 532, startPoint y: 434, endPoint x: 557, endPoint y: 434, distance: 25.5
click at [557, 434] on td "< 0.5 g – round as 0 < 5 g – round to nearest 0.5g increment ≥5 g – round to ne…" at bounding box center [532, 523] width 288 height 206
drag, startPoint x: 557, startPoint y: 434, endPoint x: 488, endPoint y: 435, distance: 68.8
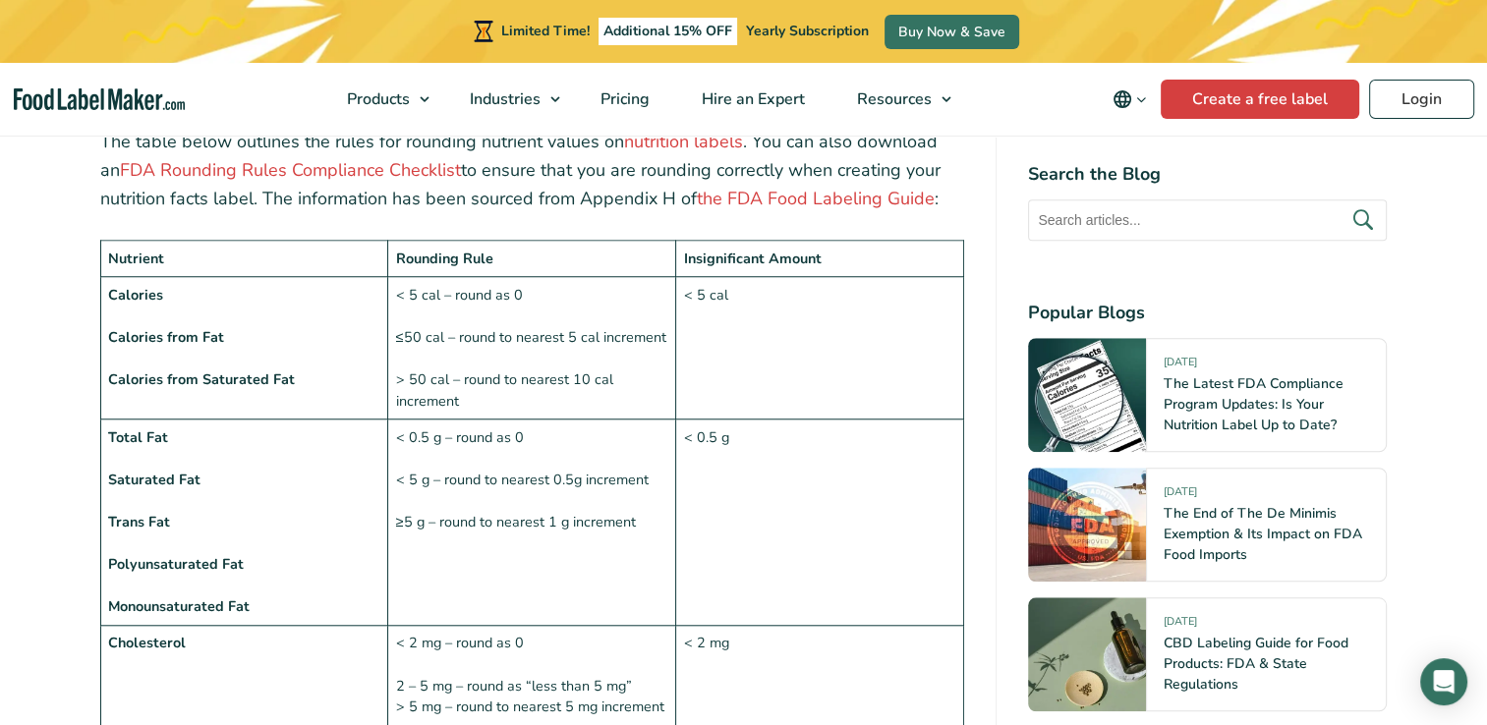
click at [496, 434] on td "< 0.5 g – round as 0 < 5 g – round to nearest 0.5g increment ≥5 g – round to ne…" at bounding box center [532, 523] width 288 height 206
drag, startPoint x: 459, startPoint y: 438, endPoint x: 507, endPoint y: 438, distance: 48.1
click at [507, 438] on td "< 0.5 g – round as 0 < 5 g – round to nearest 0.5g increment ≥5 g – round to ne…" at bounding box center [532, 523] width 288 height 206
drag, startPoint x: 507, startPoint y: 438, endPoint x: 531, endPoint y: 442, distance: 23.9
click at [531, 442] on td "< 0.5 g – round as 0 < 5 g – round to nearest 0.5g increment ≥5 g – round to ne…" at bounding box center [532, 523] width 288 height 206
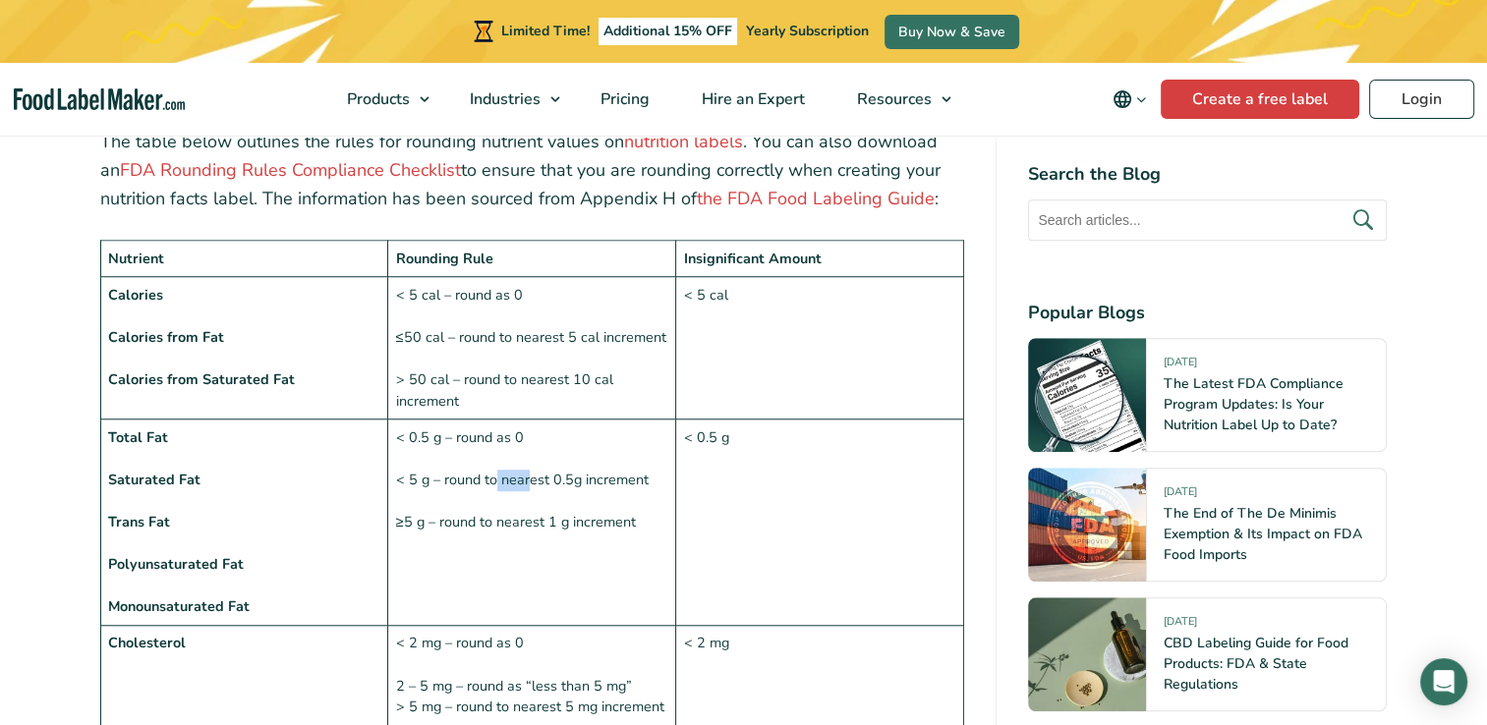
drag, startPoint x: 495, startPoint y: 436, endPoint x: 526, endPoint y: 438, distance: 30.5
click at [526, 438] on td "< 0.5 g – round as 0 < 5 g – round to nearest 0.5g increment ≥5 g – round to ne…" at bounding box center [532, 523] width 288 height 206
drag, startPoint x: 526, startPoint y: 438, endPoint x: 538, endPoint y: 442, distance: 13.4
click at [538, 442] on td "< 0.5 g – round as 0 < 5 g – round to nearest 0.5g increment ≥5 g – round to ne…" at bounding box center [532, 523] width 288 height 206
drag, startPoint x: 401, startPoint y: 479, endPoint x: 460, endPoint y: 479, distance: 59.0
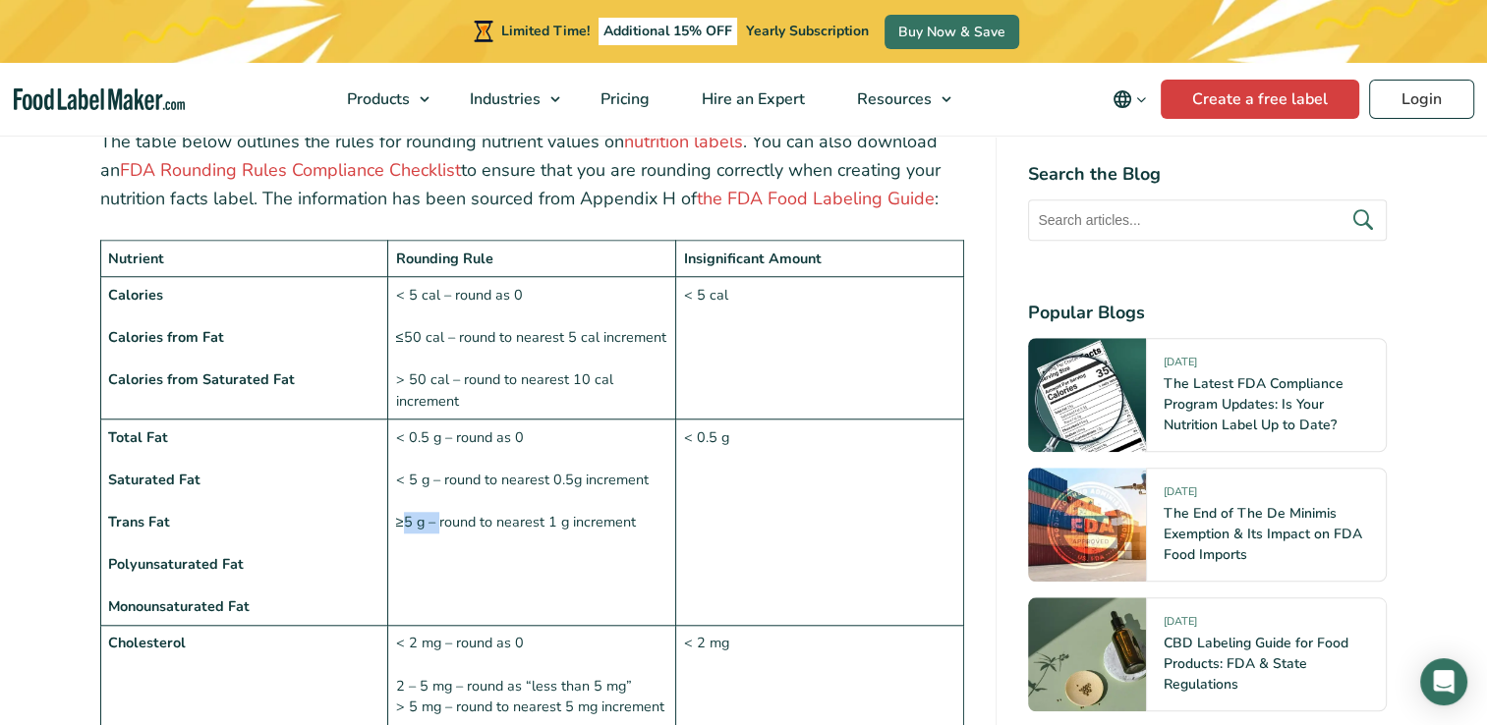
click at [460, 479] on td "< 0.5 g – round as 0 < 5 g – round to nearest 0.5g increment ≥5 g – round to ne…" at bounding box center [532, 523] width 288 height 206
drag, startPoint x: 460, startPoint y: 479, endPoint x: 499, endPoint y: 480, distance: 39.4
click at [499, 480] on td "< 0.5 g – round as 0 < 5 g – round to nearest 0.5g increment ≥5 g – round to ne…" at bounding box center [532, 523] width 288 height 206
drag, startPoint x: 460, startPoint y: 481, endPoint x: 545, endPoint y: 478, distance: 85.6
click at [545, 478] on td "< 0.5 g – round as 0 < 5 g – round to nearest 0.5g increment ≥5 g – round to ne…" at bounding box center [532, 523] width 288 height 206
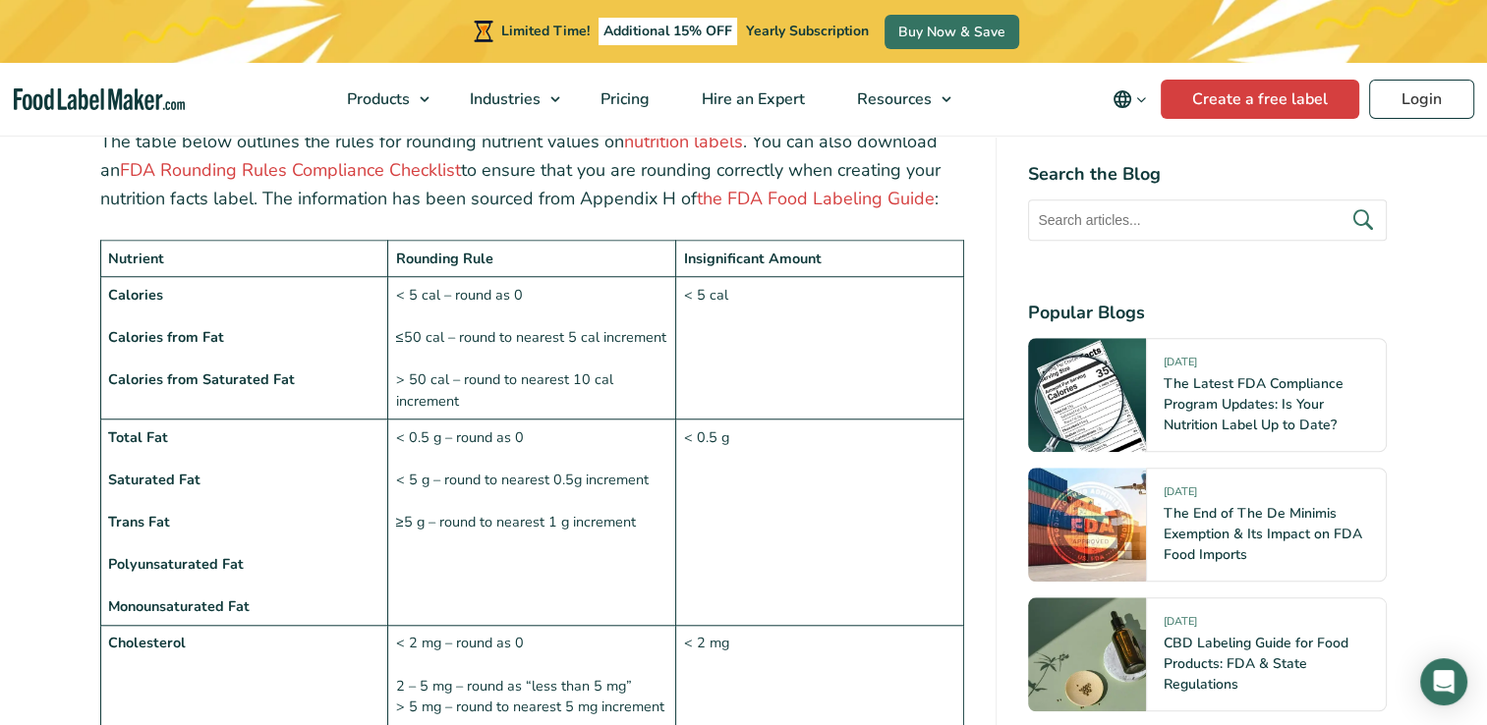
drag, startPoint x: 545, startPoint y: 478, endPoint x: 578, endPoint y: 477, distance: 32.4
click at [578, 477] on td "< 0.5 g – round as 0 < 5 g – round to nearest 0.5g increment ≥5 g – round to ne…" at bounding box center [532, 523] width 288 height 206
drag, startPoint x: 578, startPoint y: 477, endPoint x: 506, endPoint y: 475, distance: 71.8
click at [506, 475] on td "< 0.5 g – round as 0 < 5 g – round to nearest 0.5g increment ≥5 g – round to ne…" at bounding box center [532, 523] width 288 height 206
drag, startPoint x: 506, startPoint y: 475, endPoint x: 452, endPoint y: 481, distance: 54.5
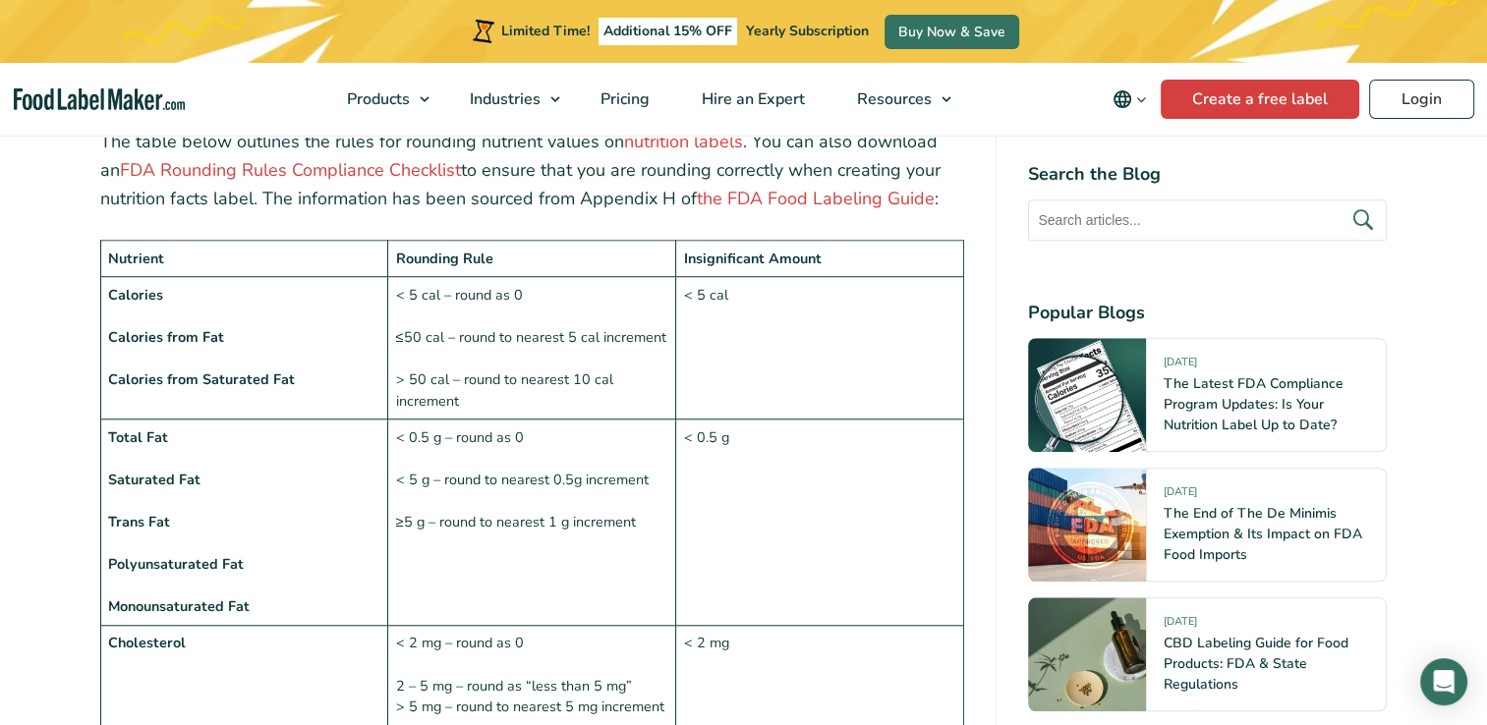
click at [480, 478] on td "< 0.5 g – round as 0 < 5 g – round to nearest 0.5g increment ≥5 g – round to ne…" at bounding box center [532, 523] width 288 height 206
drag, startPoint x: 451, startPoint y: 481, endPoint x: 542, endPoint y: 480, distance: 91.4
click at [542, 480] on td "< 0.5 g – round as 0 < 5 g – round to nearest 0.5g increment ≥5 g – round to ne…" at bounding box center [532, 523] width 288 height 206
click at [552, 480] on td "< 0.5 g – round as 0 < 5 g – round to nearest 0.5g increment ≥5 g – round to ne…" at bounding box center [532, 523] width 288 height 206
drag, startPoint x: 490, startPoint y: 483, endPoint x: 509, endPoint y: 483, distance: 18.7
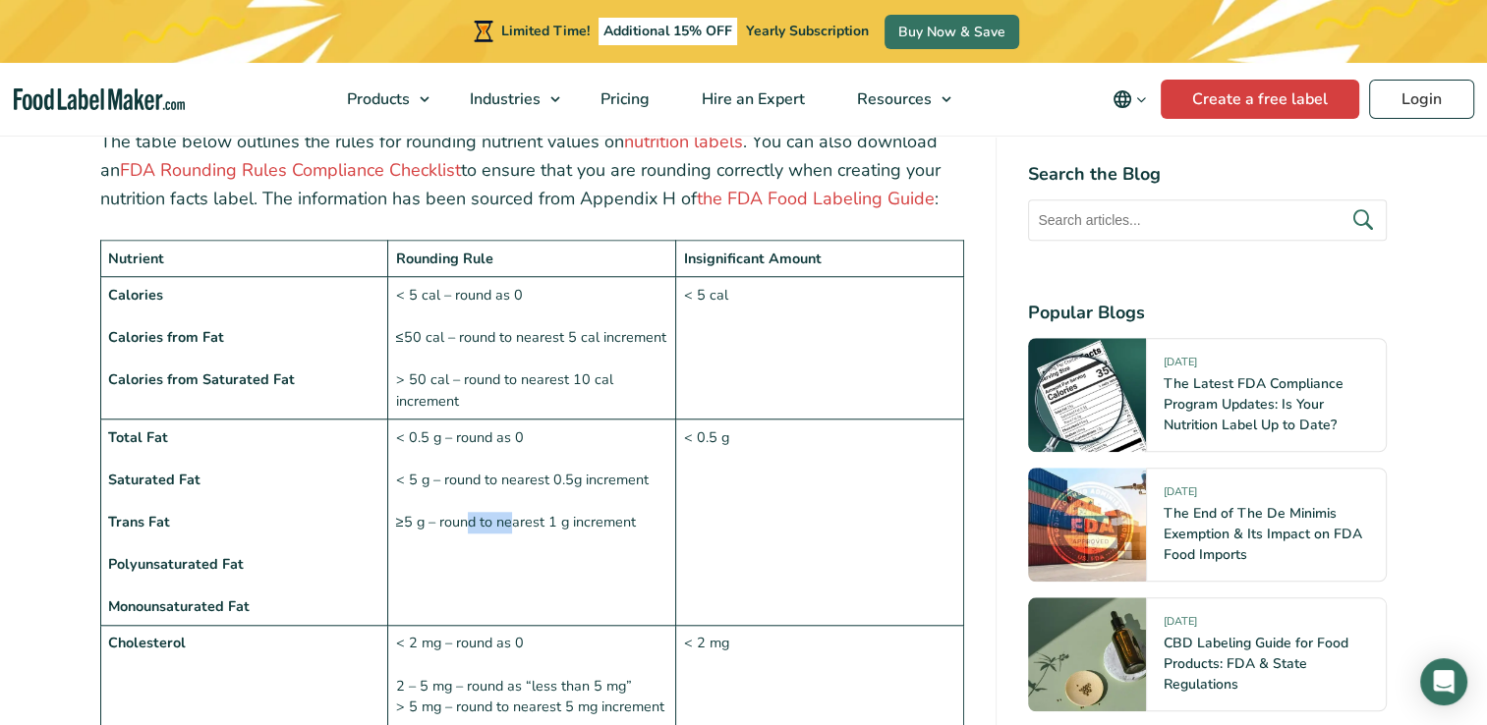
click at [509, 483] on td "< 0.5 g – round as 0 < 5 g – round to nearest 0.5g increment ≥5 g – round to ne…" at bounding box center [532, 523] width 288 height 206
drag, startPoint x: 509, startPoint y: 483, endPoint x: 523, endPoint y: 483, distance: 13.8
click at [523, 483] on td "< 0.5 g – round as 0 < 5 g – round to nearest 0.5g increment ≥5 g – round to ne…" at bounding box center [532, 523] width 288 height 206
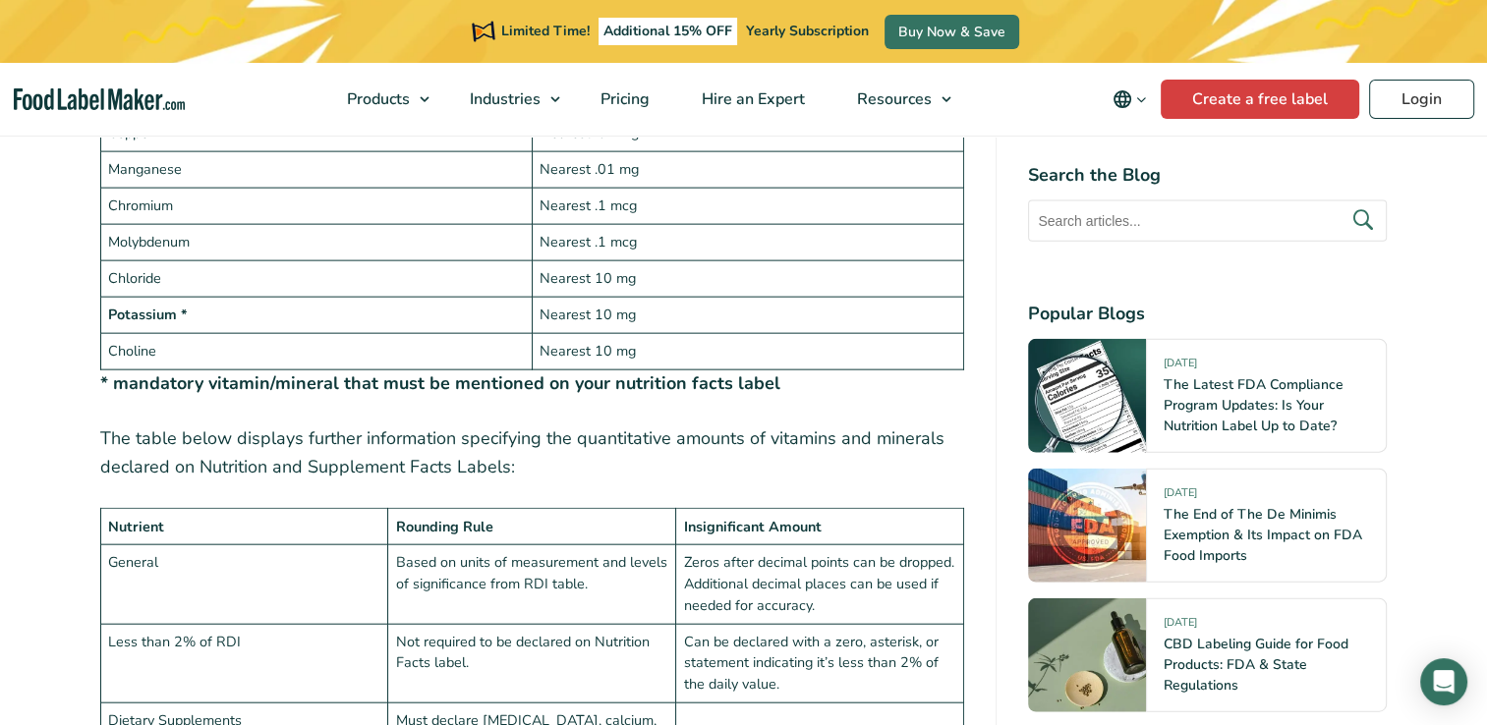
scroll to position [4520, 0]
